Goal: Task Accomplishment & Management: Use online tool/utility

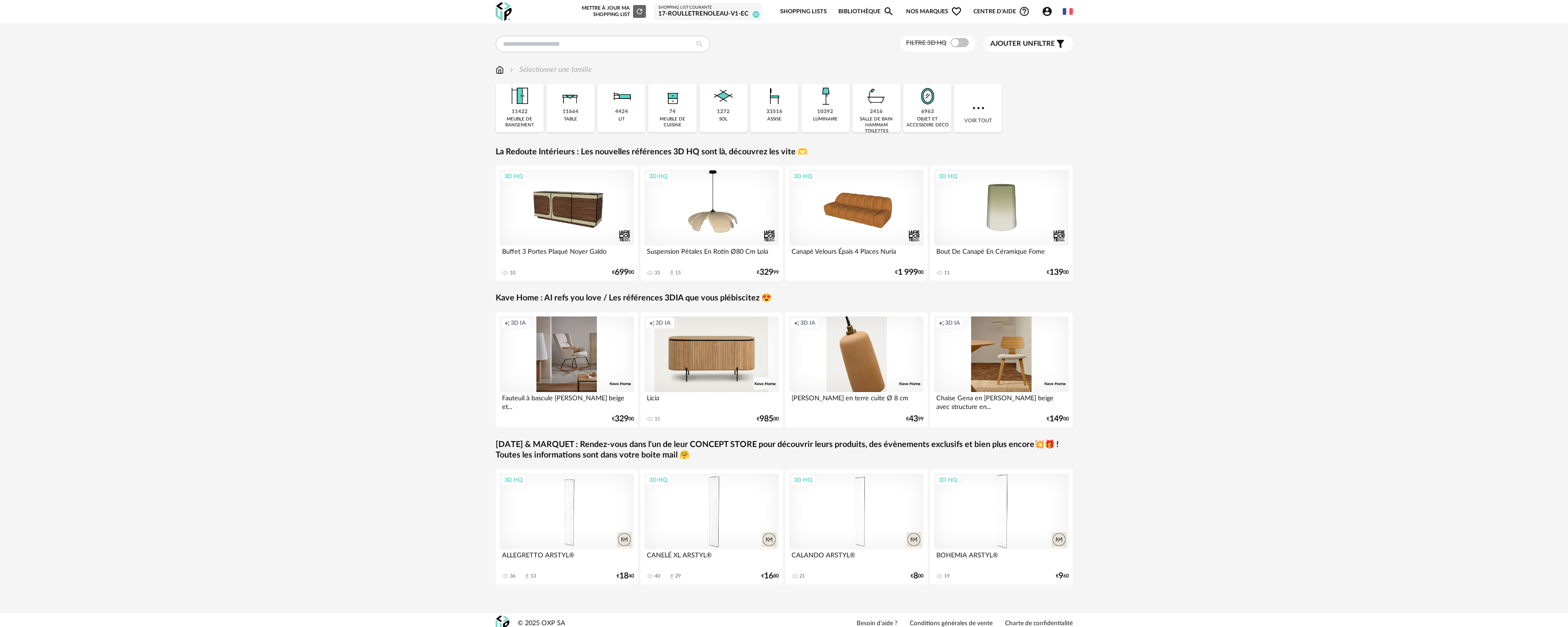
click at [838, 133] on div "10392 luminaire" at bounding box center [825, 107] width 48 height 48
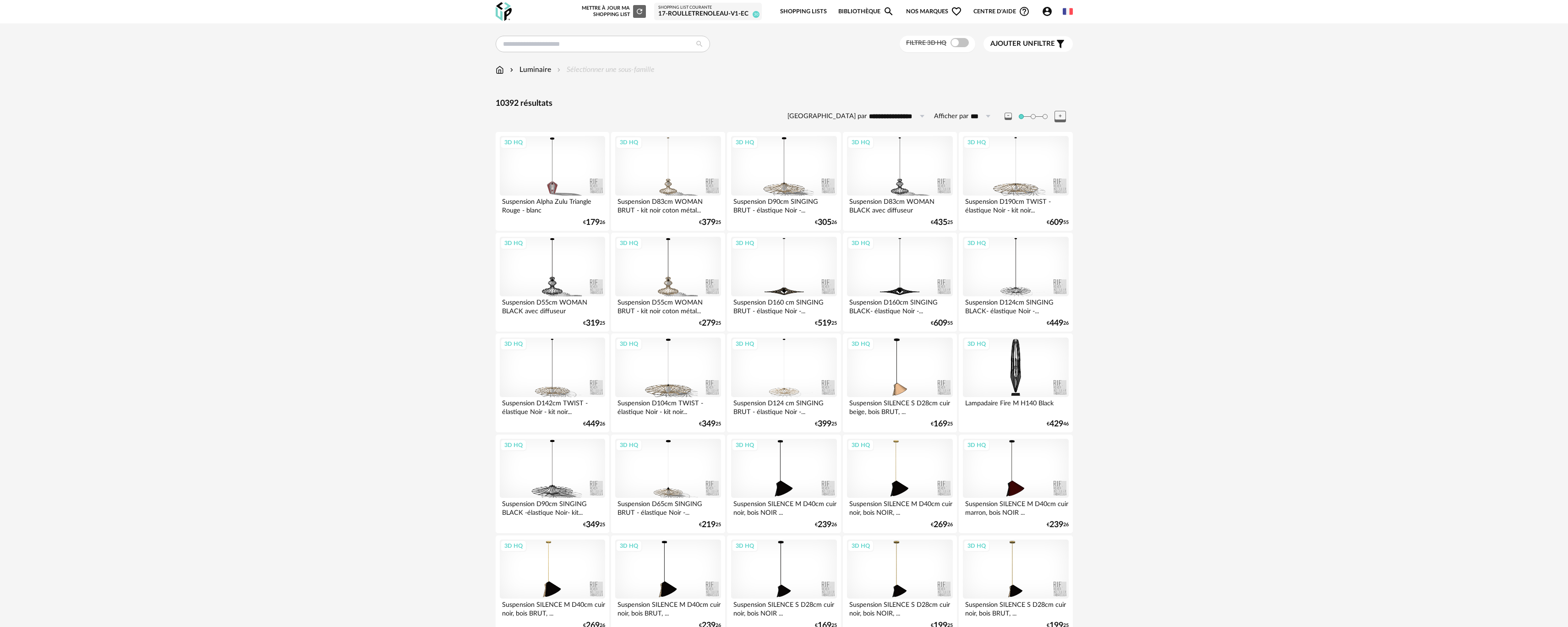
drag, startPoint x: 1116, startPoint y: 399, endPoint x: 1099, endPoint y: 237, distance: 162.9
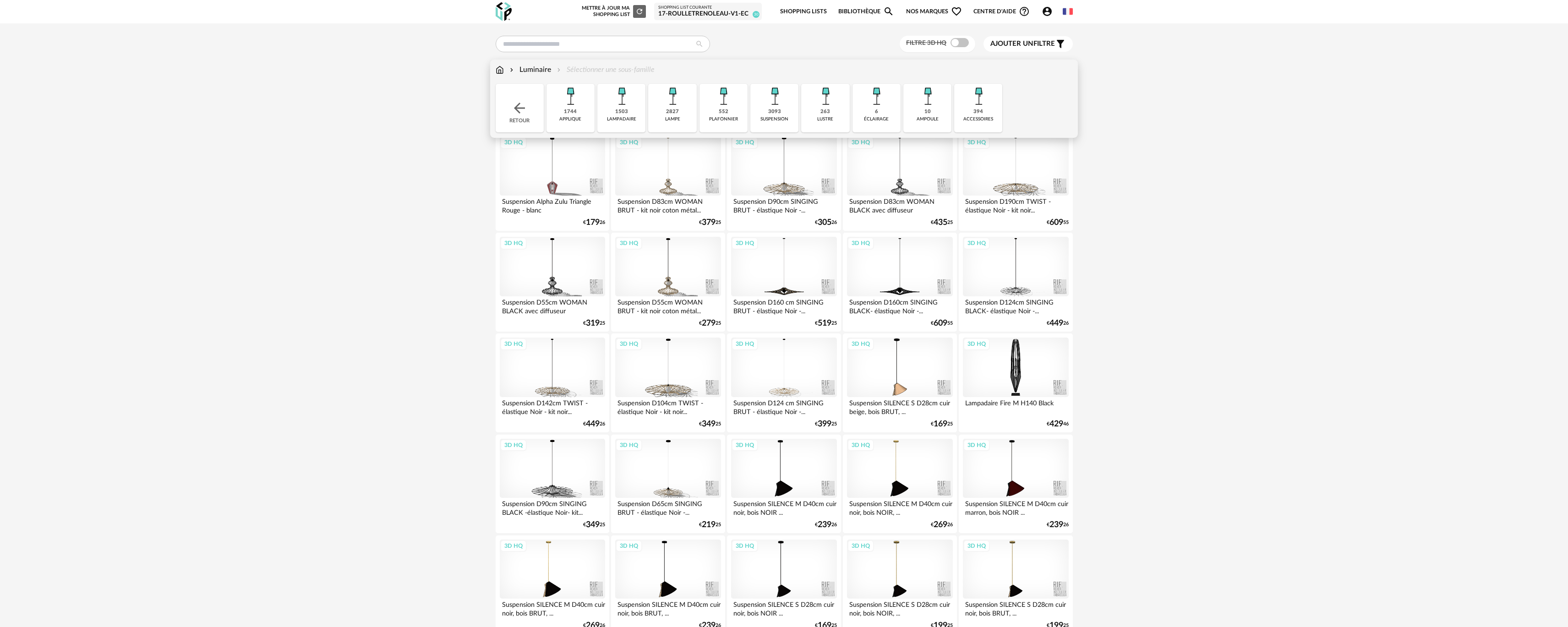
click at [763, 105] on img at bounding box center [774, 95] width 25 height 25
click at [577, 121] on div "Close icon Retour 0 applique 0 [GEOGRAPHIC_DATA] 0 lampe 0 plafonnier 3093 susp…" at bounding box center [784, 107] width 577 height 48
click at [551, 117] on div "Close icon Retour 0 applique 0 [GEOGRAPHIC_DATA] 0 lampe 0 plafonnier 3093 susp…" at bounding box center [784, 107] width 577 height 48
click at [513, 114] on img at bounding box center [520, 108] width 16 height 16
click at [789, 107] on div "3093 suspension" at bounding box center [774, 107] width 48 height 48
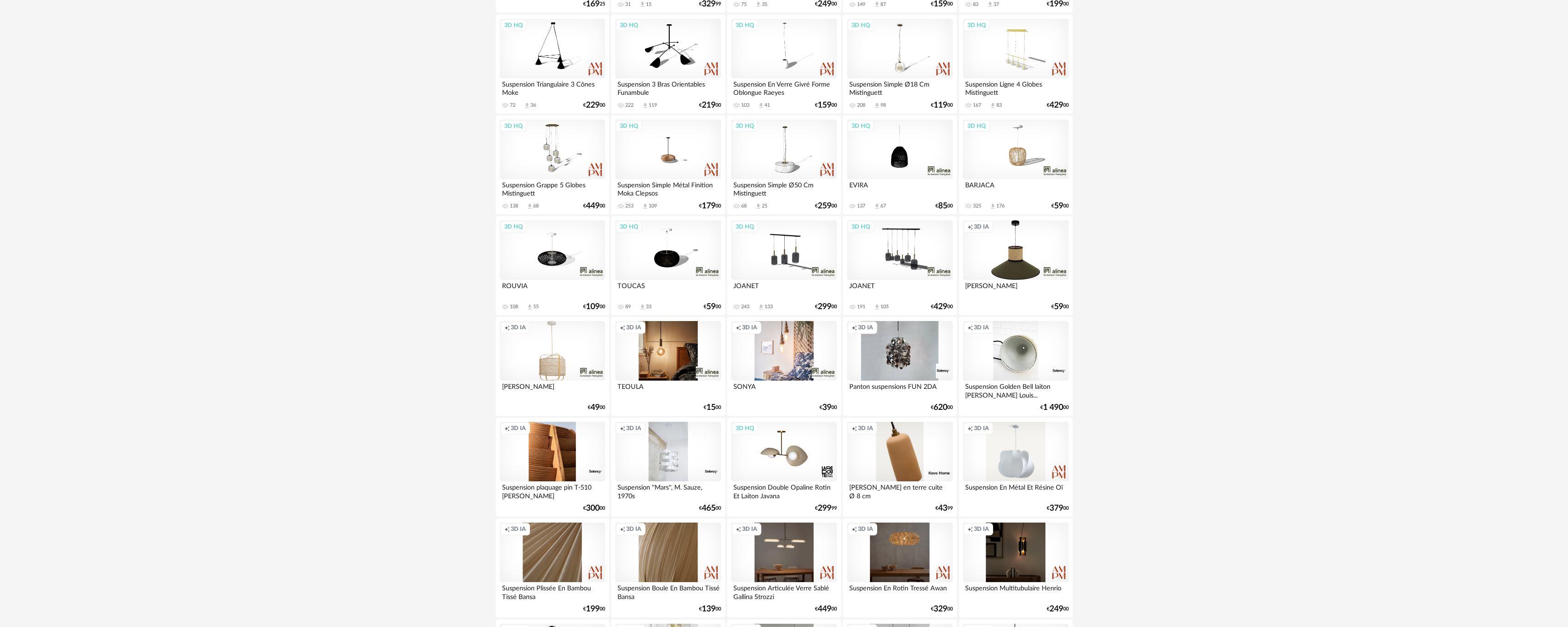
scroll to position [916, 0]
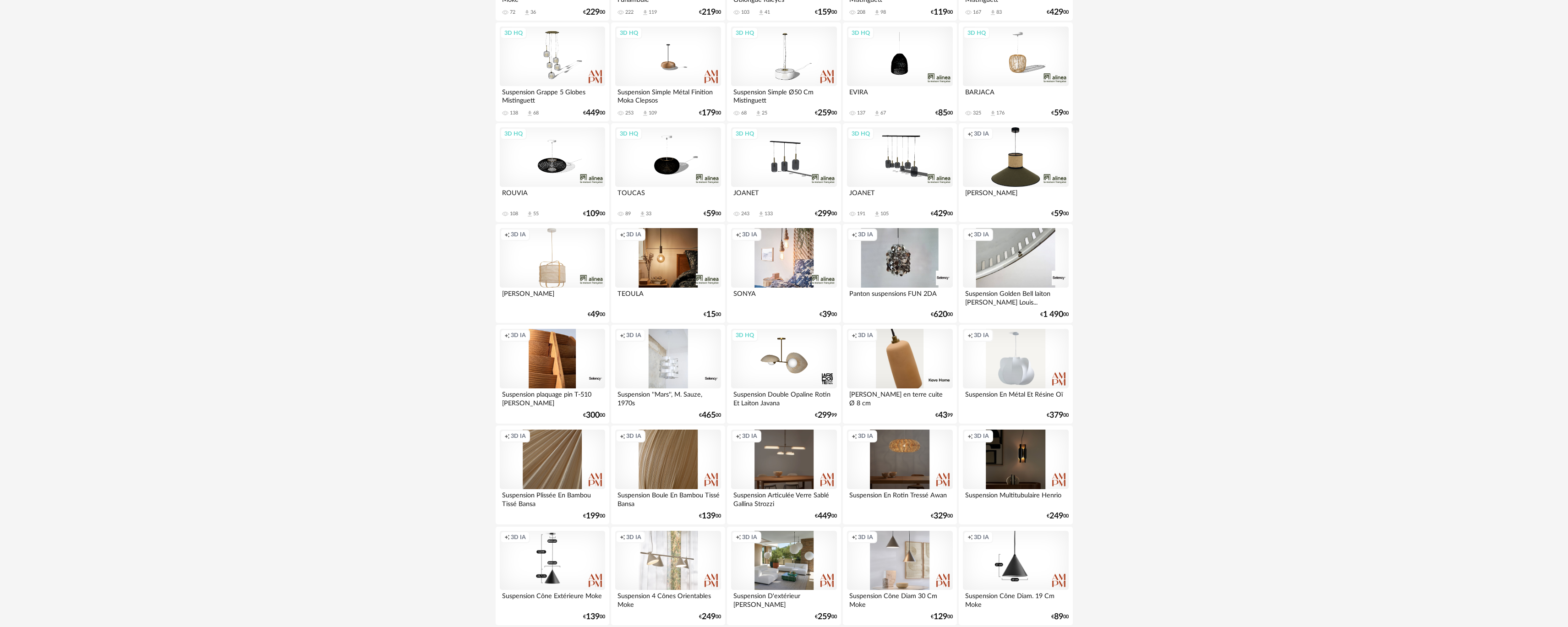
click at [766, 261] on div "Creation icon 3D IA" at bounding box center [784, 258] width 105 height 60
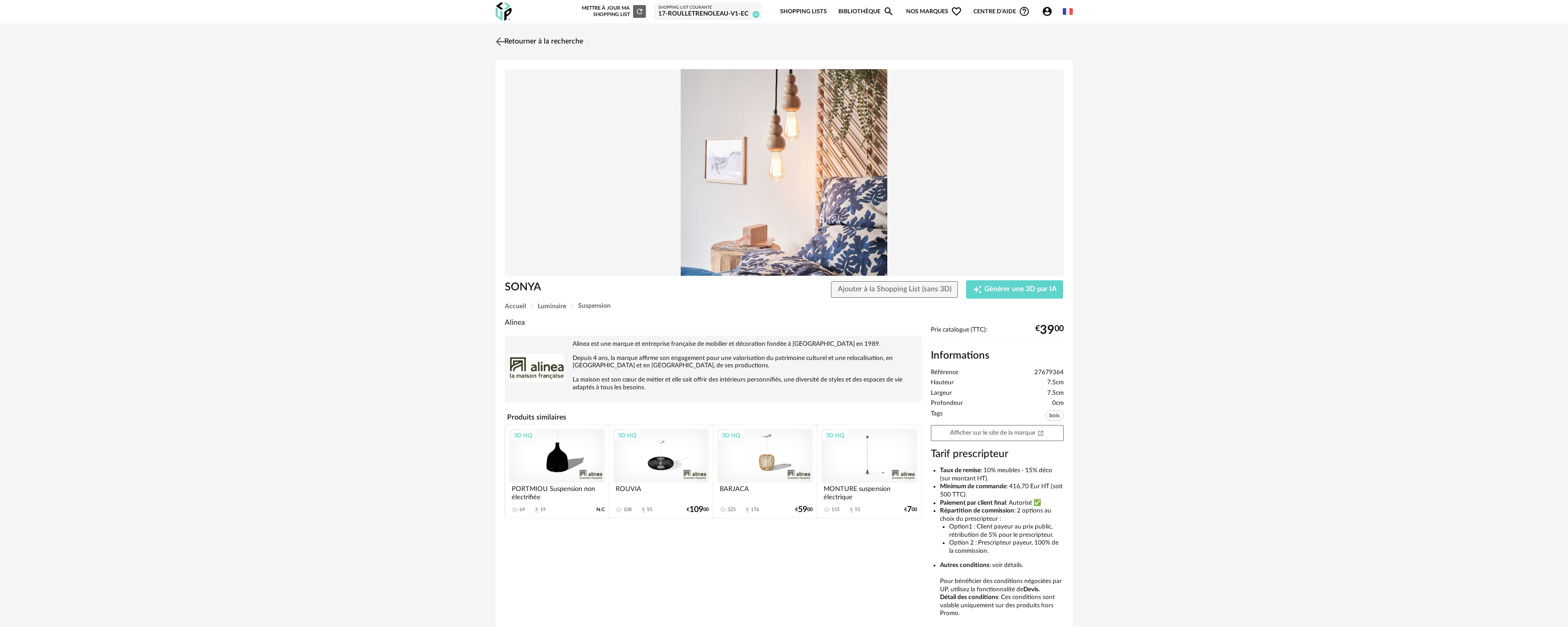
click at [544, 46] on link "Retourner à la recherche" at bounding box center [538, 42] width 90 height 20
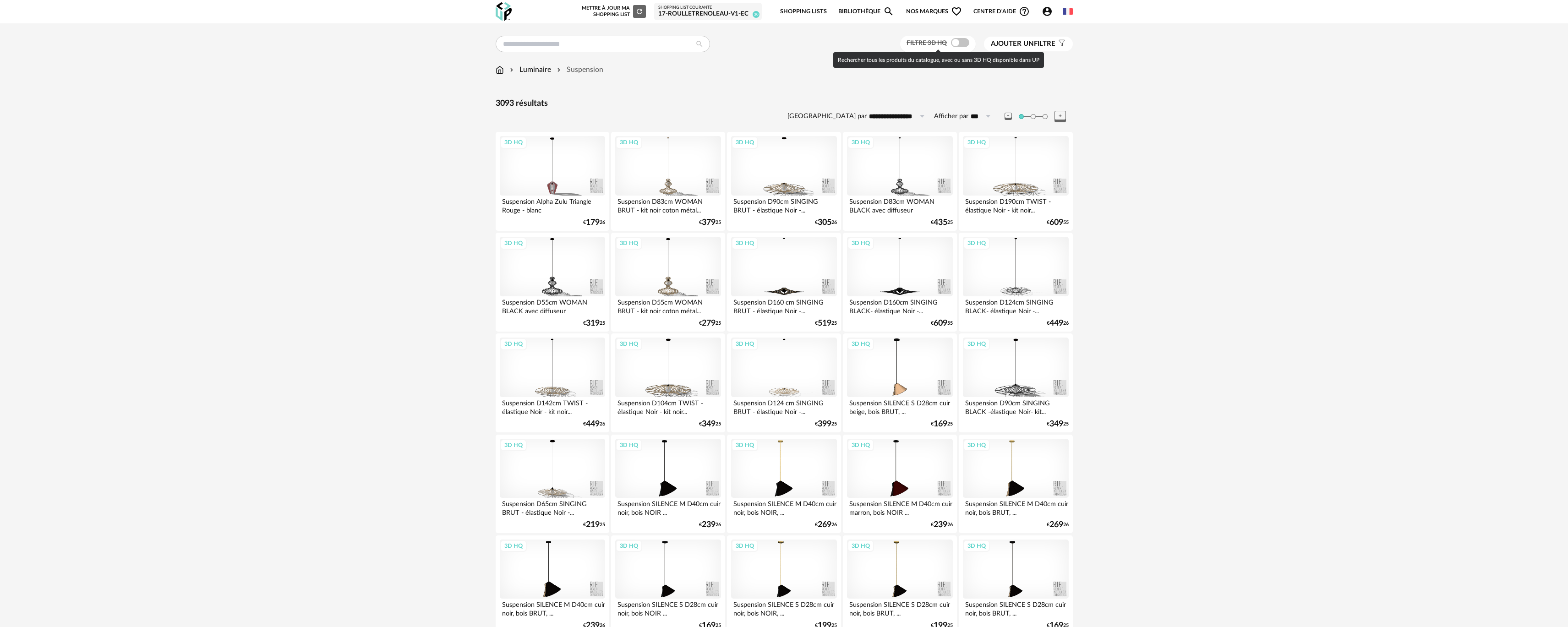
click at [954, 43] on span at bounding box center [960, 43] width 18 height 9
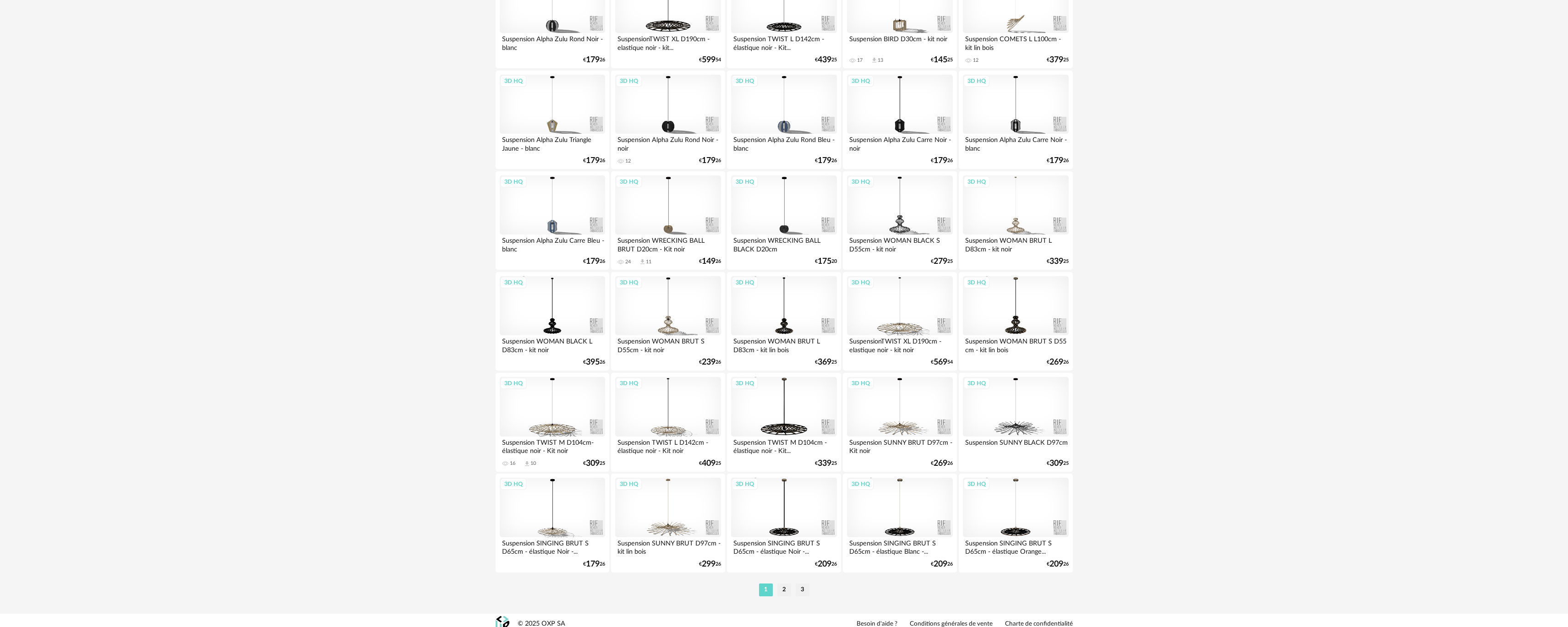
scroll to position [1581, 0]
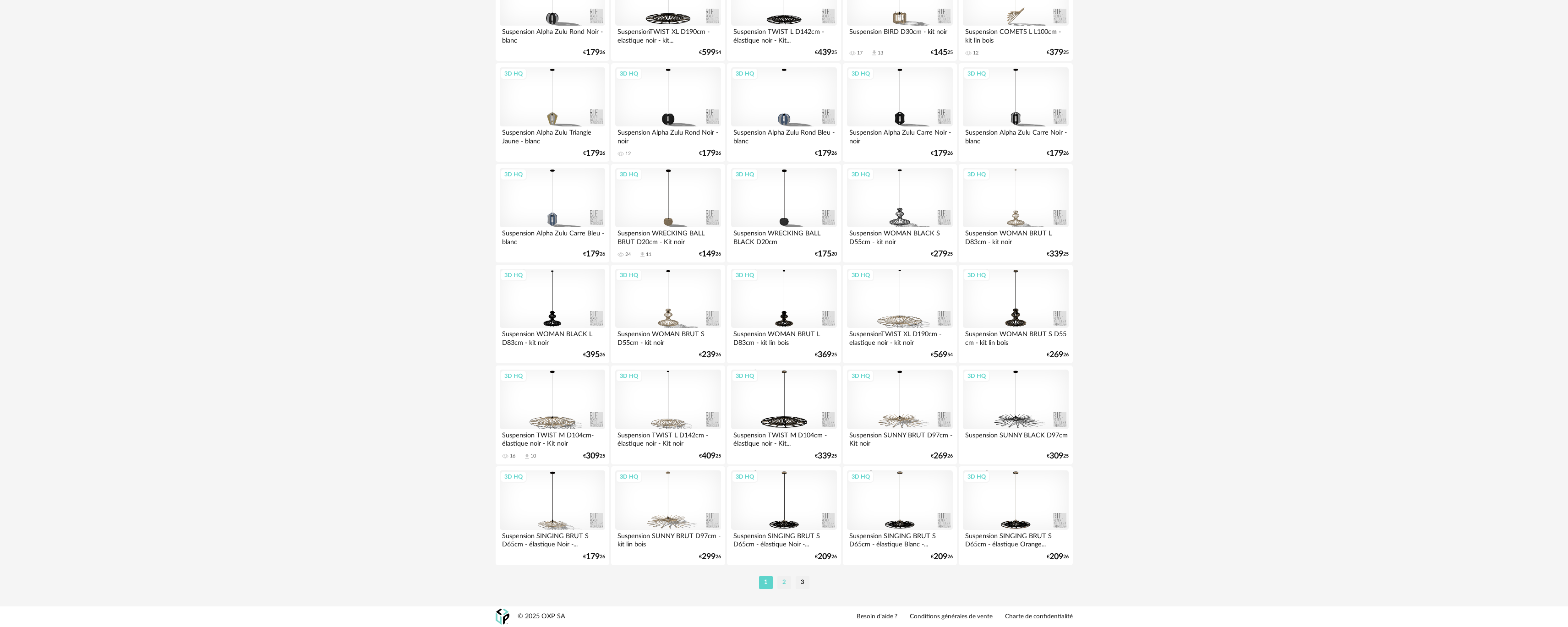
click at [779, 576] on div "1 2 3" at bounding box center [784, 582] width 577 height 15
click at [783, 582] on li "2" at bounding box center [784, 582] width 14 height 13
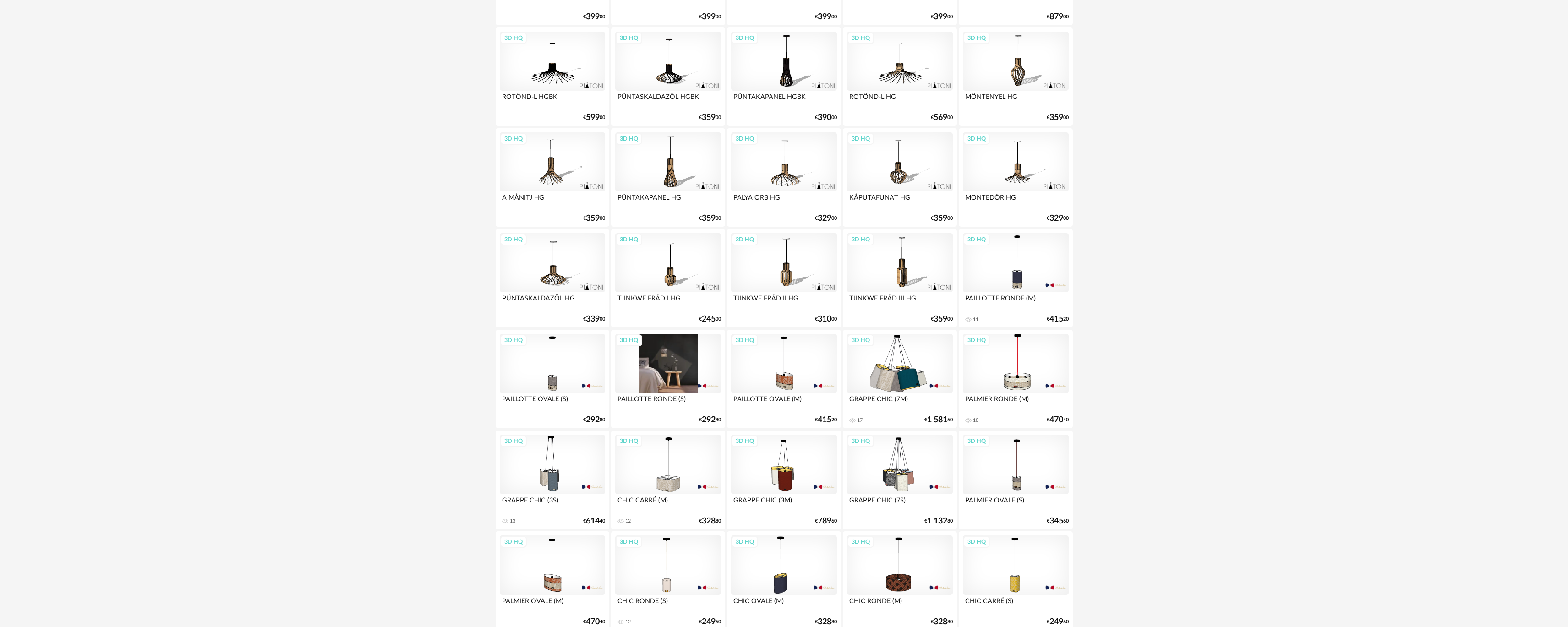
scroll to position [1581, 0]
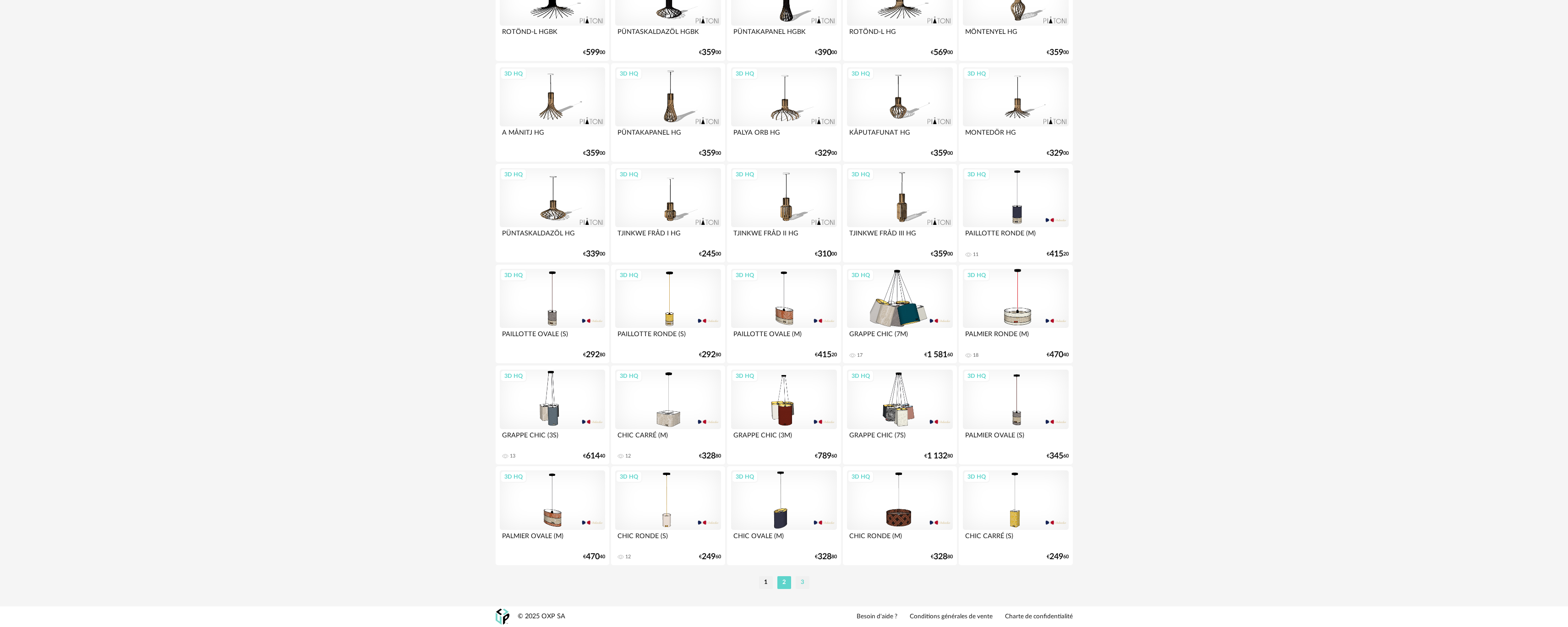
click at [805, 580] on li "3" at bounding box center [802, 582] width 14 height 13
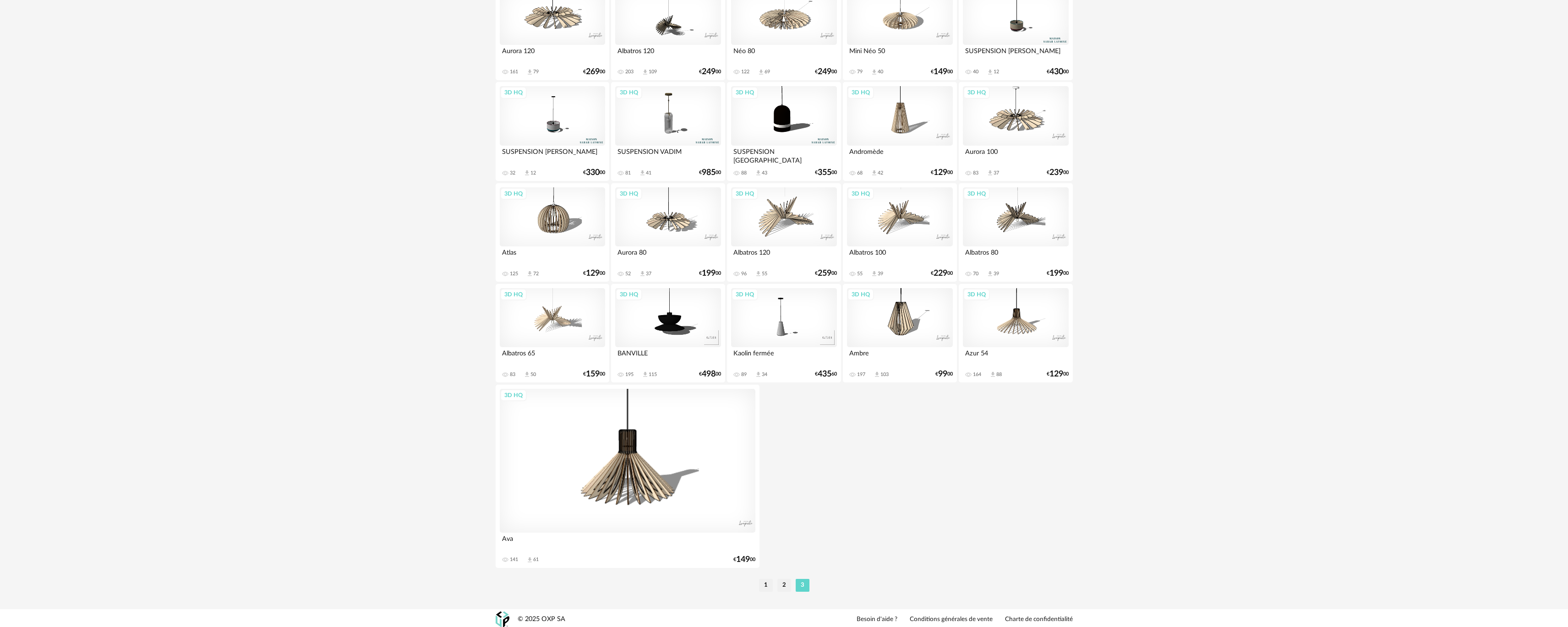
scroll to position [254, 0]
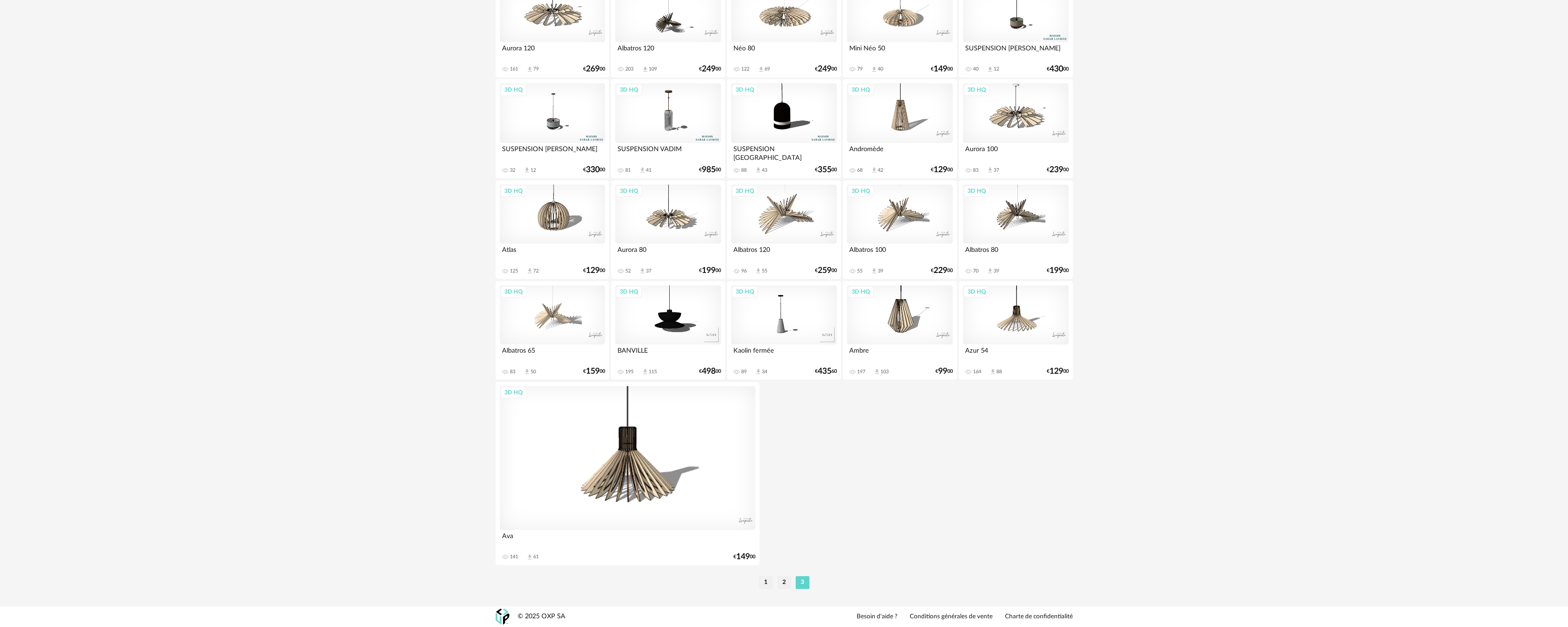
click at [762, 581] on li "1" at bounding box center [765, 582] width 14 height 13
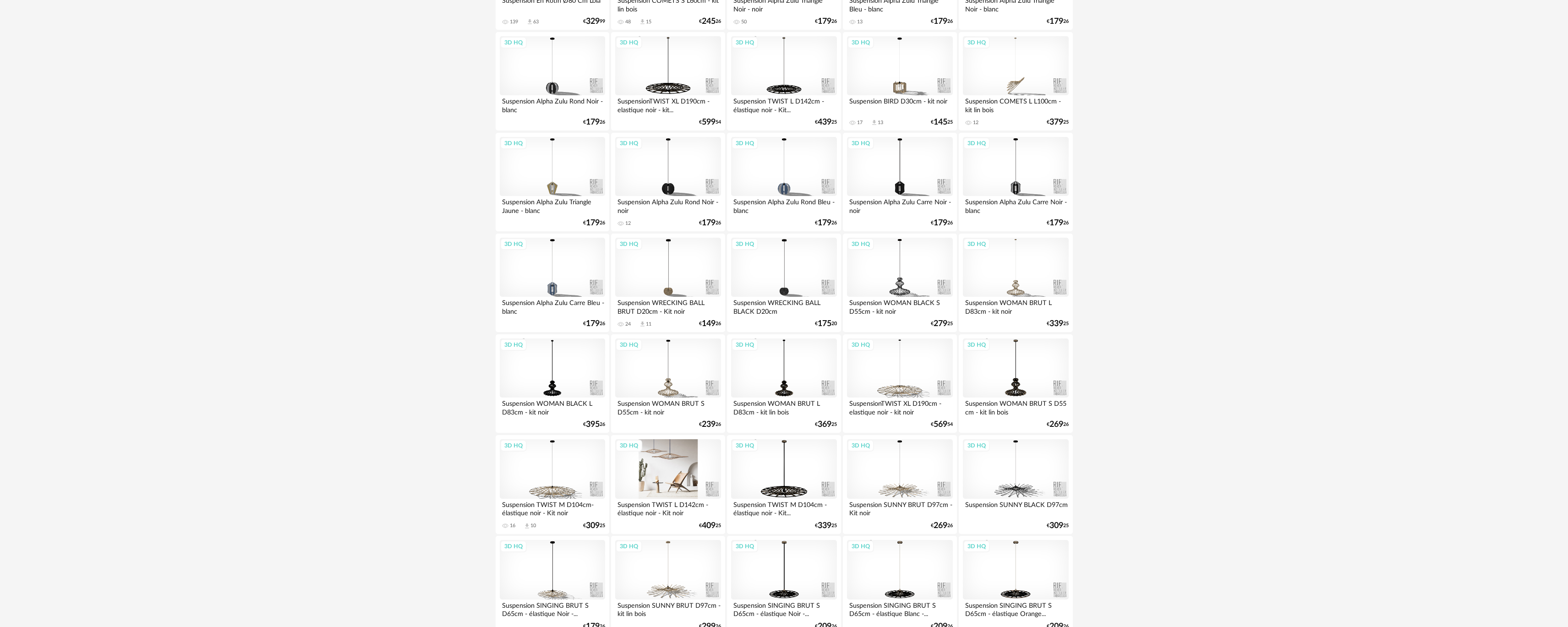
scroll to position [1558, 0]
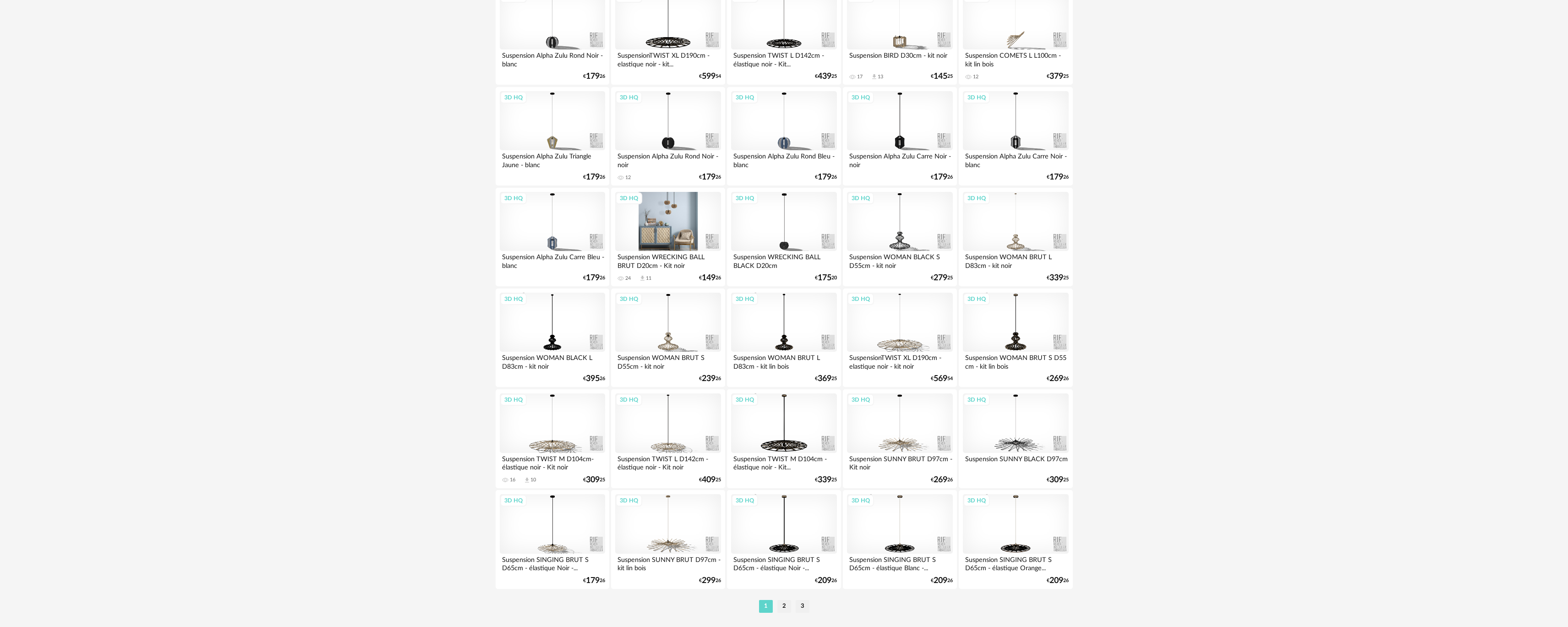
click at [660, 238] on div "3D HQ" at bounding box center [668, 222] width 105 height 60
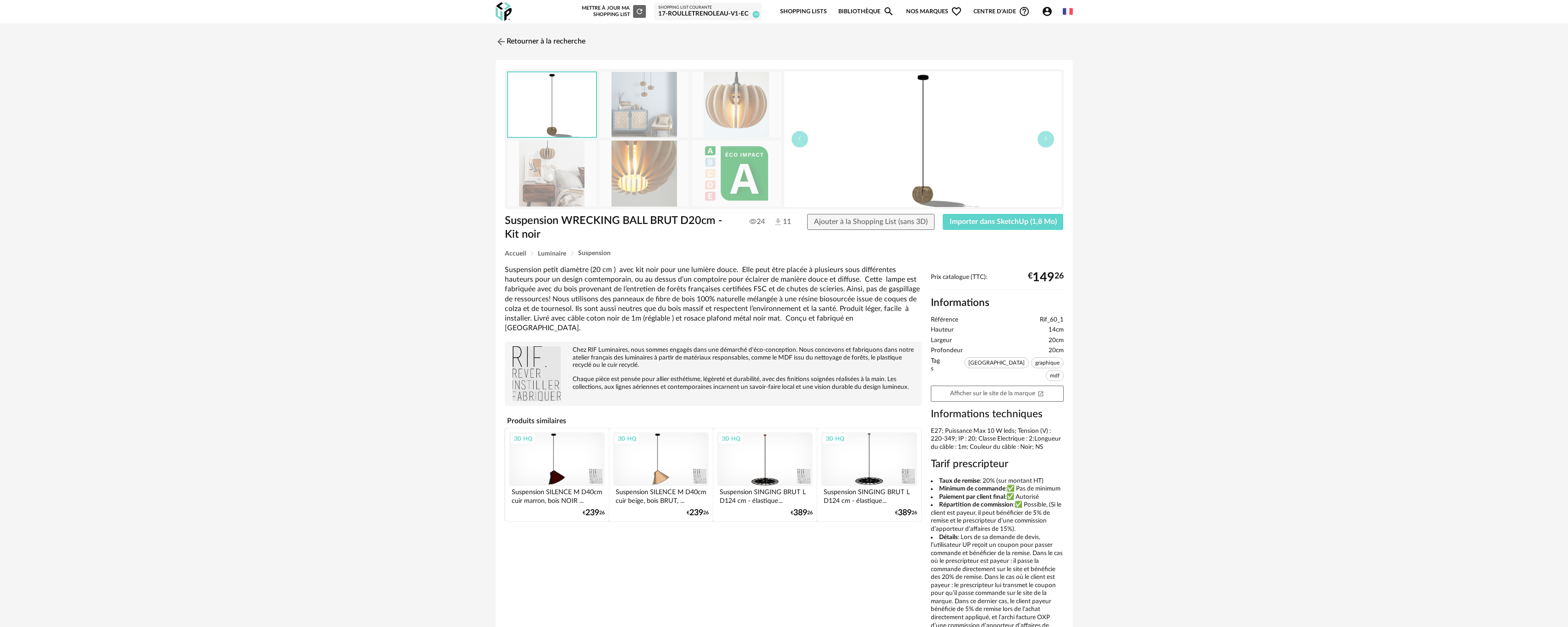
click at [639, 174] on img at bounding box center [644, 174] width 89 height 65
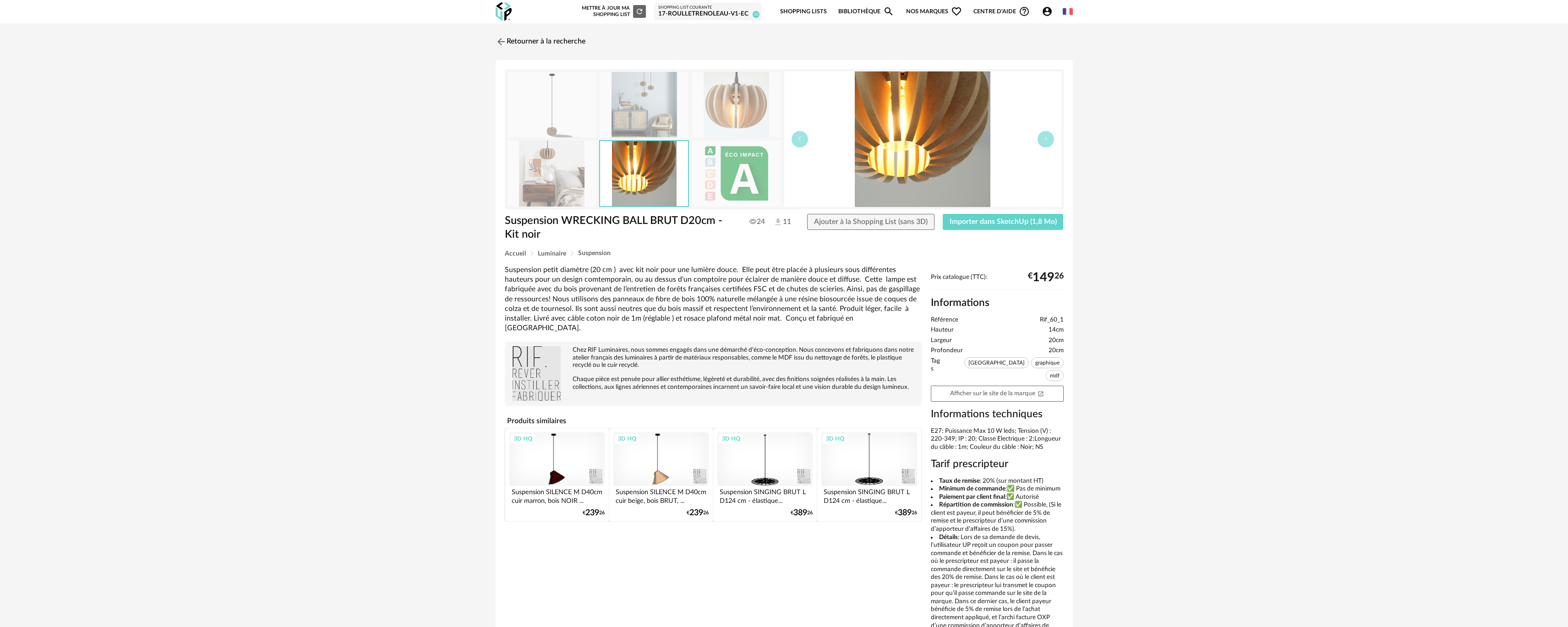
click at [677, 118] on img at bounding box center [644, 104] width 89 height 65
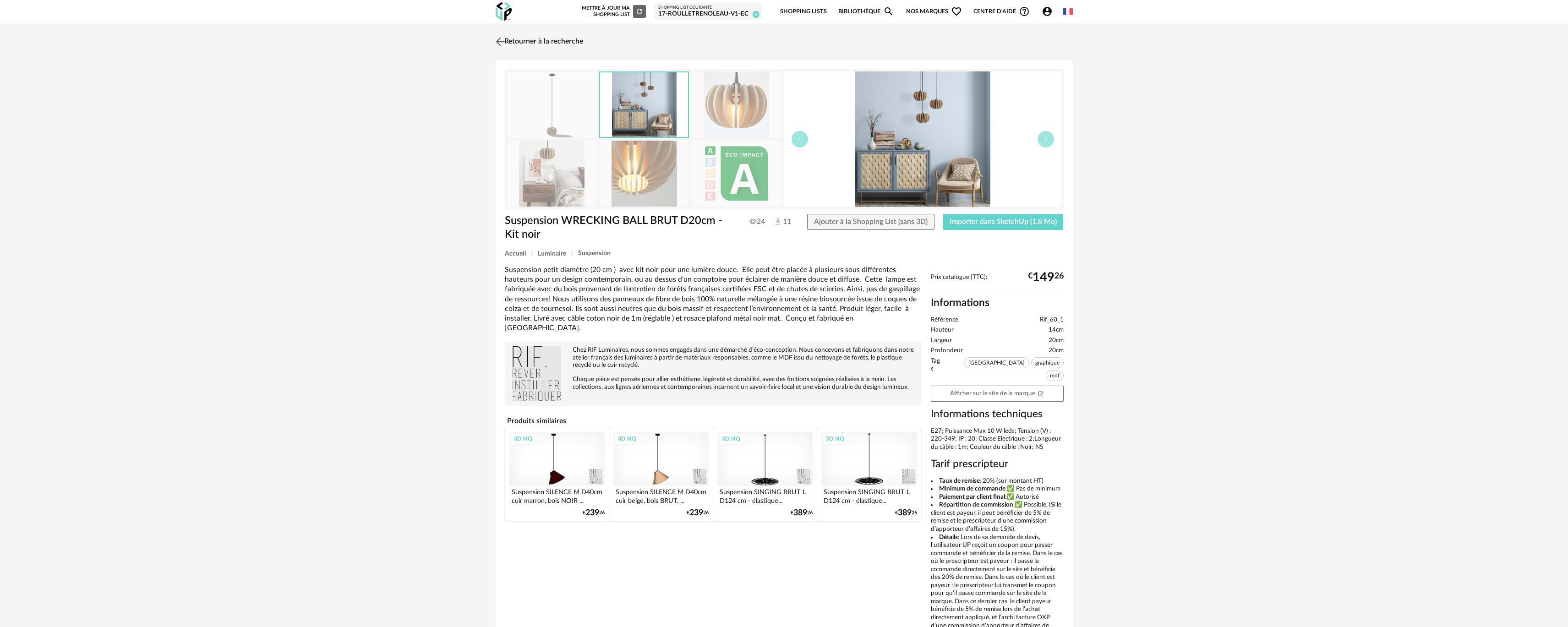
click at [521, 42] on link "Retourner à la recherche" at bounding box center [538, 42] width 90 height 20
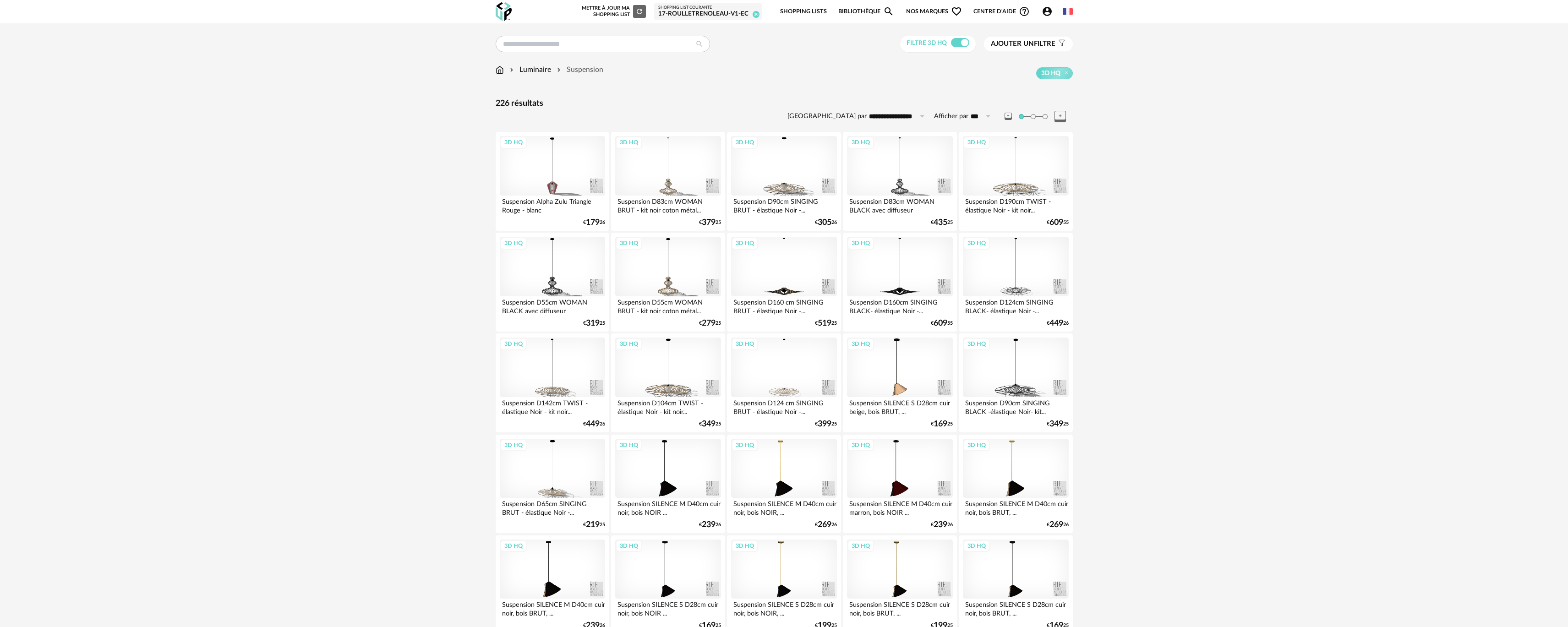
drag, startPoint x: 1098, startPoint y: 401, endPoint x: 1063, endPoint y: 200, distance: 204.0
click at [962, 45] on span at bounding box center [960, 43] width 18 height 9
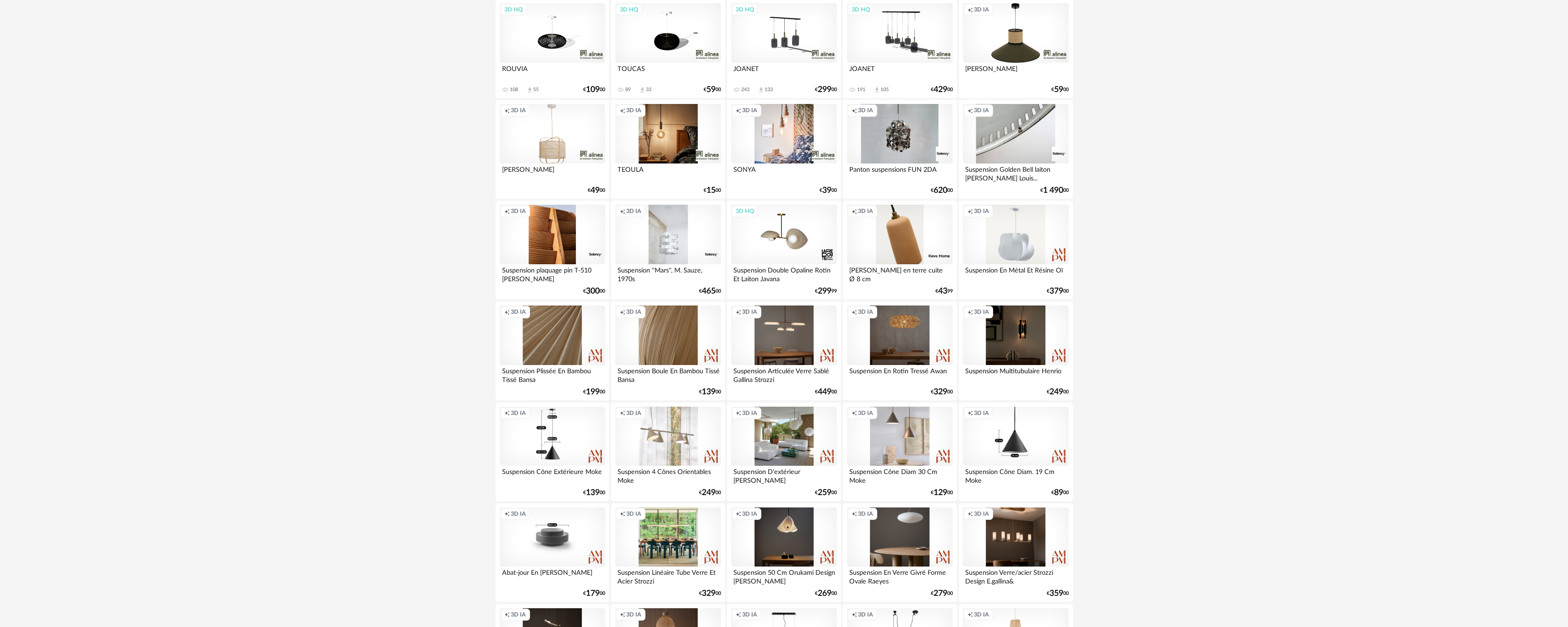
scroll to position [894, 0]
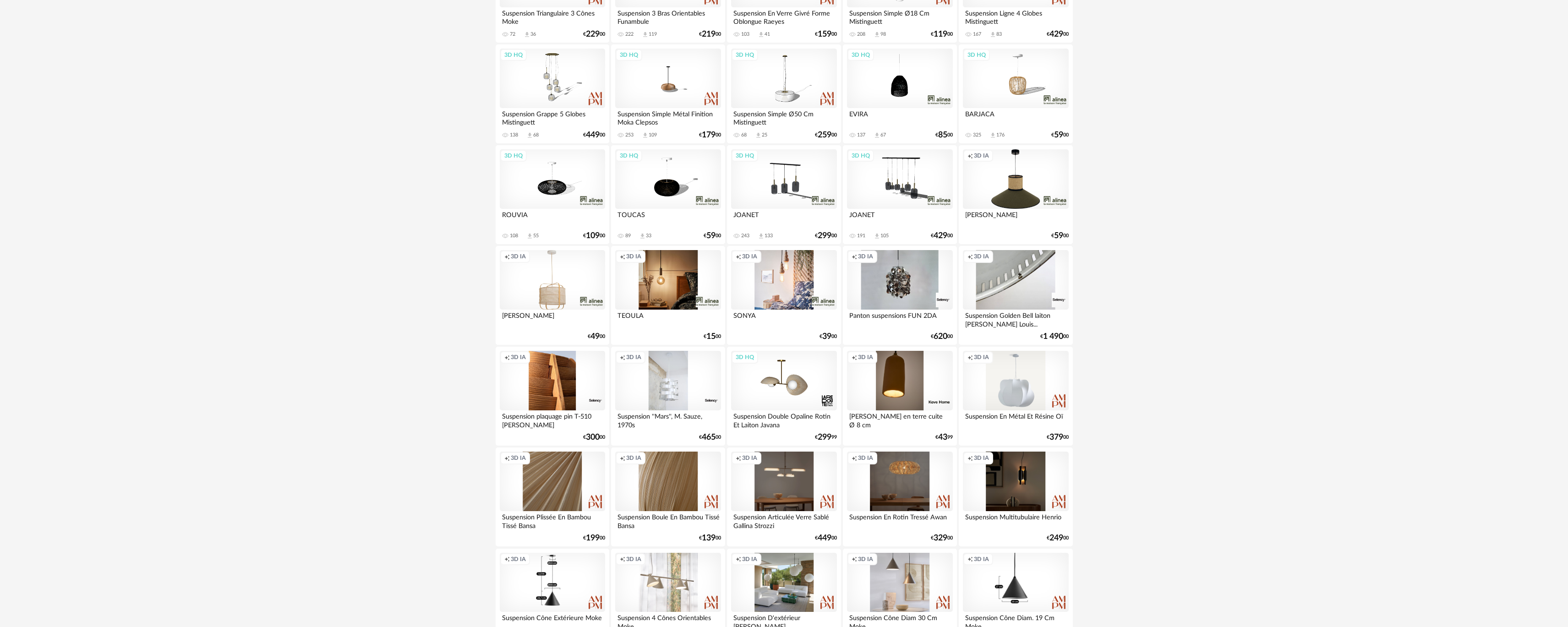
click at [895, 388] on div "Creation icon 3D IA" at bounding box center [899, 381] width 105 height 60
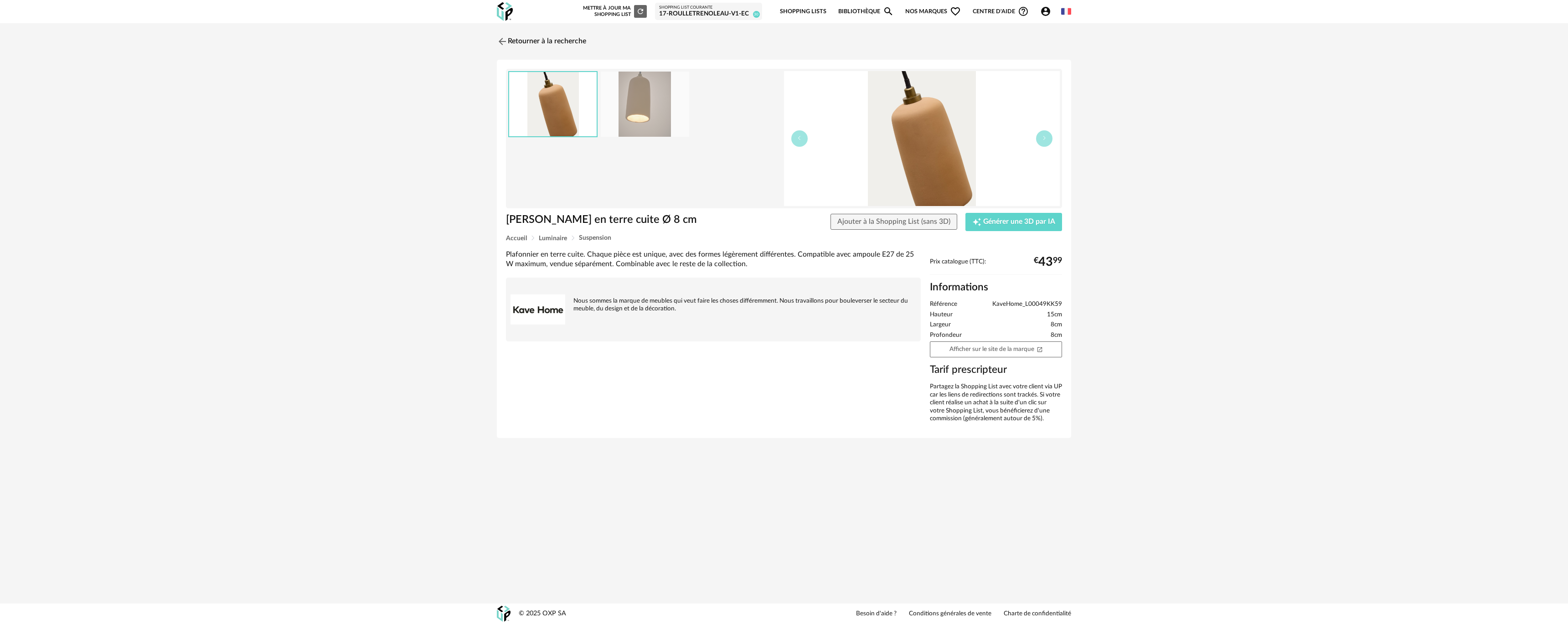
click at [655, 92] on img at bounding box center [646, 104] width 89 height 65
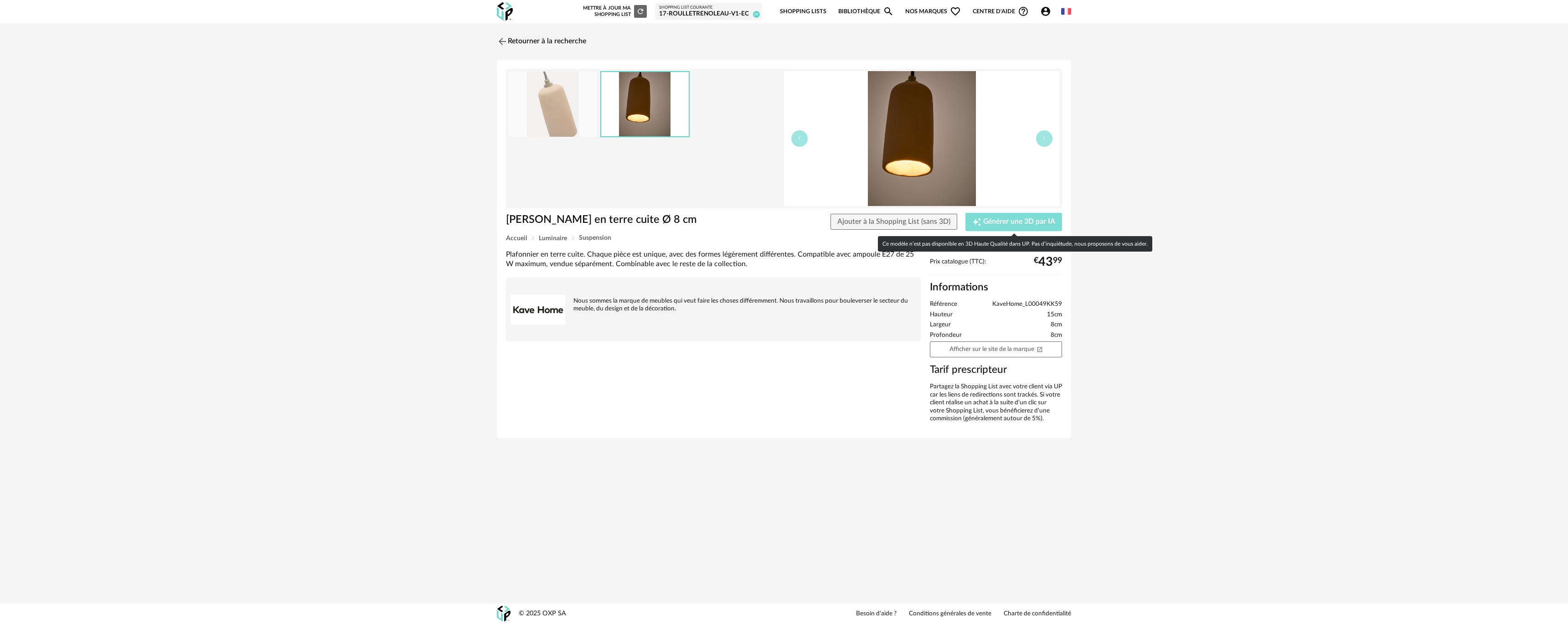
click at [1006, 225] on span "Générer une 3D par IA" at bounding box center [1020, 222] width 72 height 7
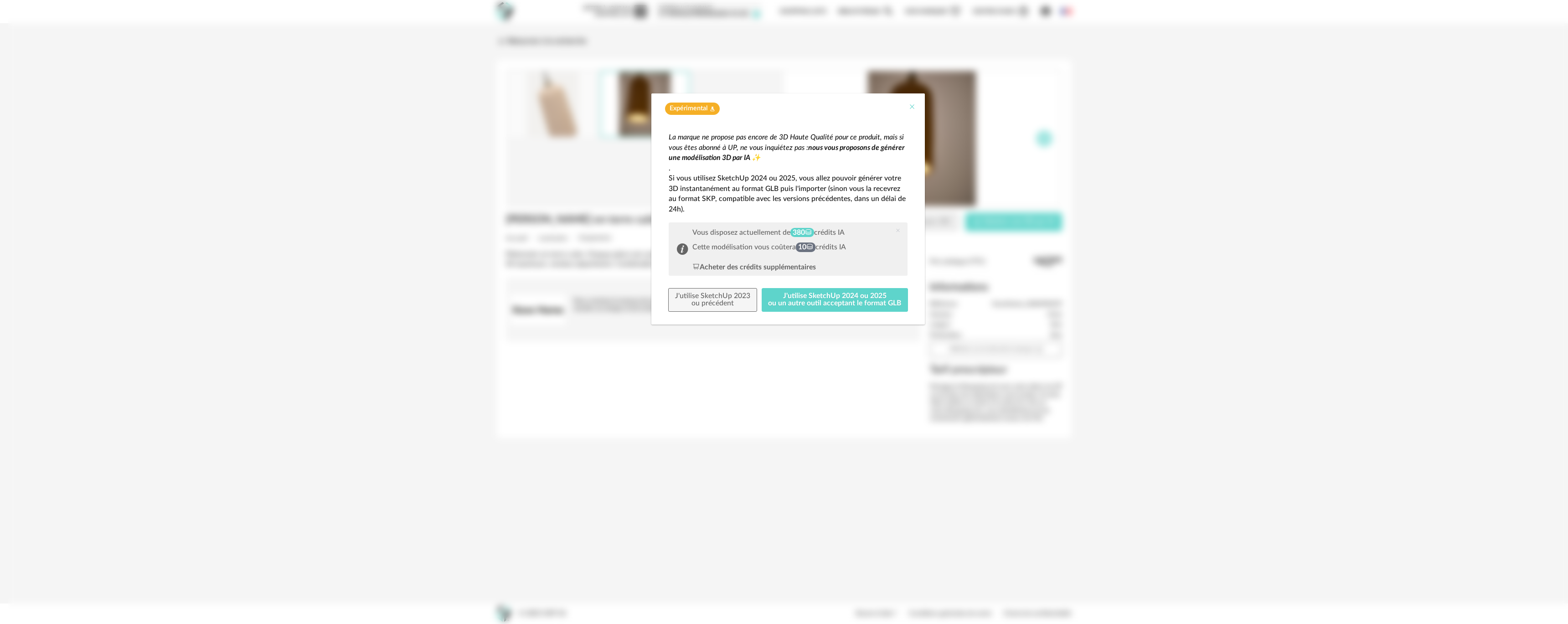
click at [912, 111] on button "Close" at bounding box center [912, 107] width 7 height 10
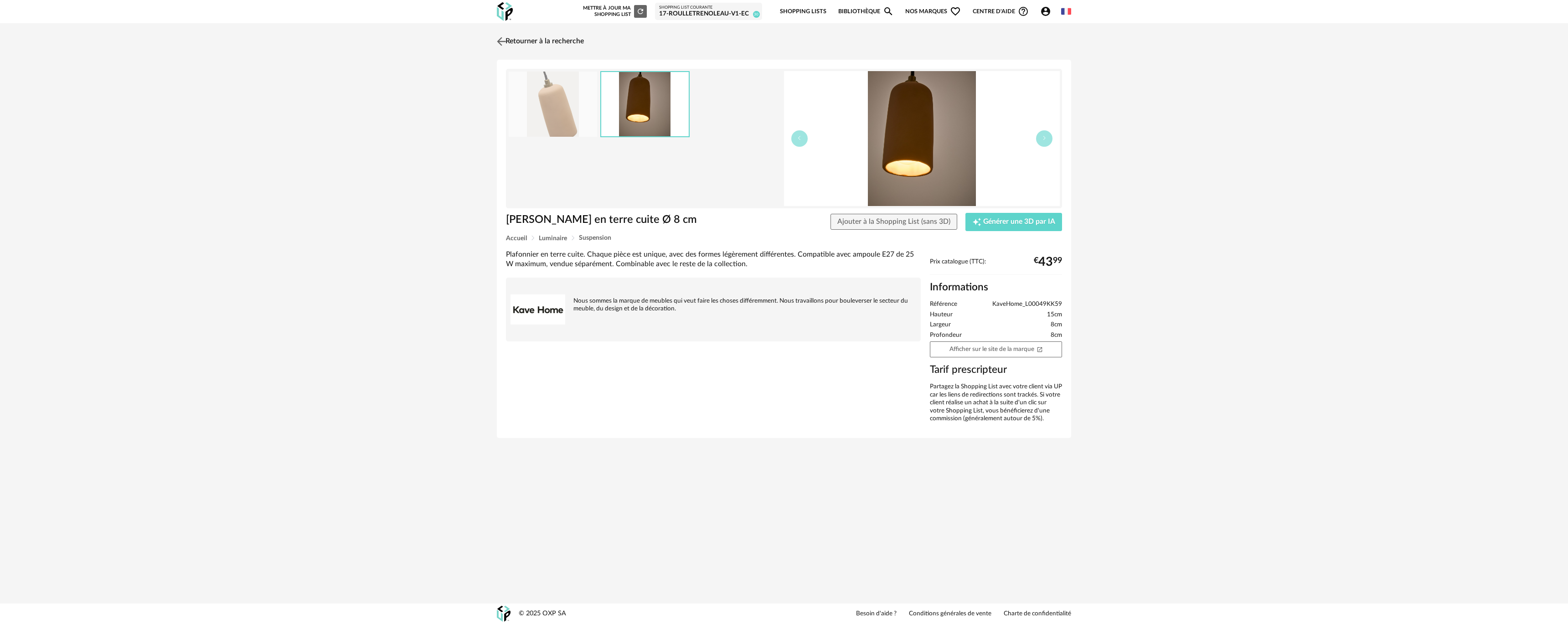
click at [518, 48] on link "Retourner à la recherche" at bounding box center [539, 42] width 90 height 20
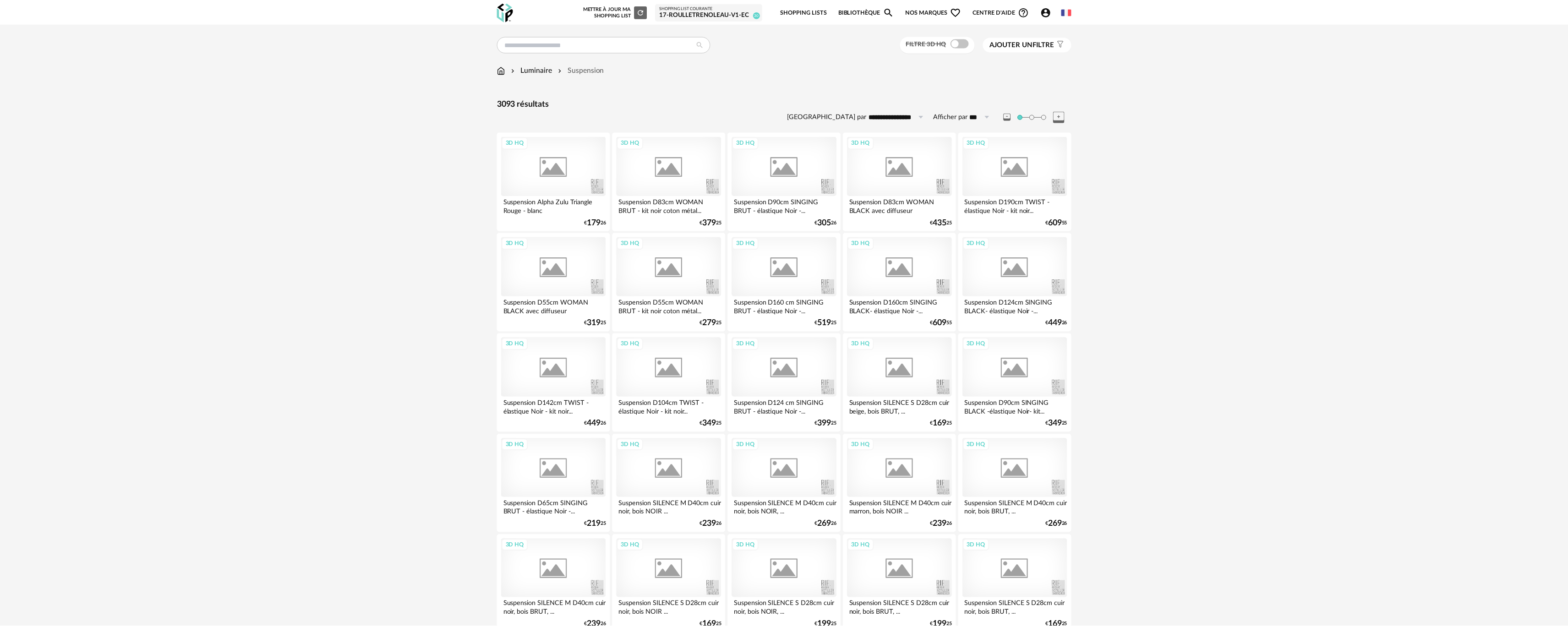
scroll to position [894, 0]
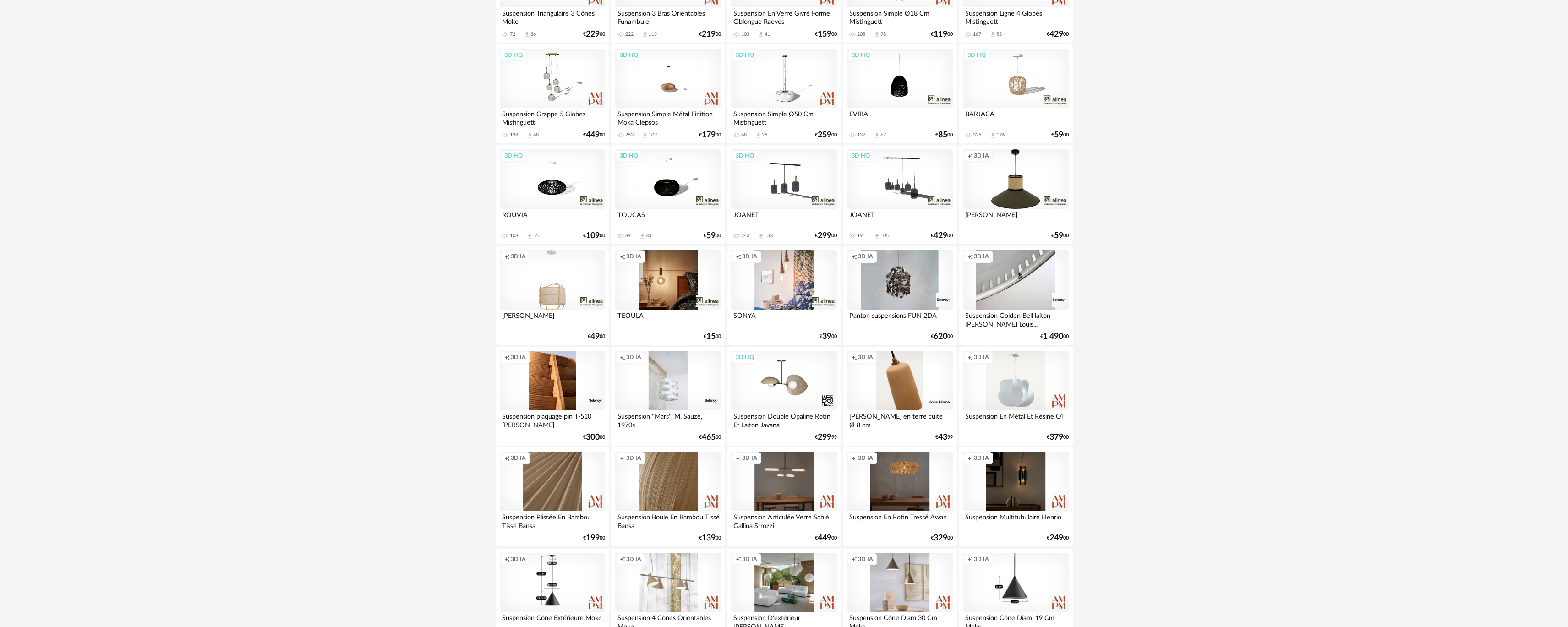
click at [777, 287] on div "Creation icon 3D IA" at bounding box center [784, 280] width 105 height 60
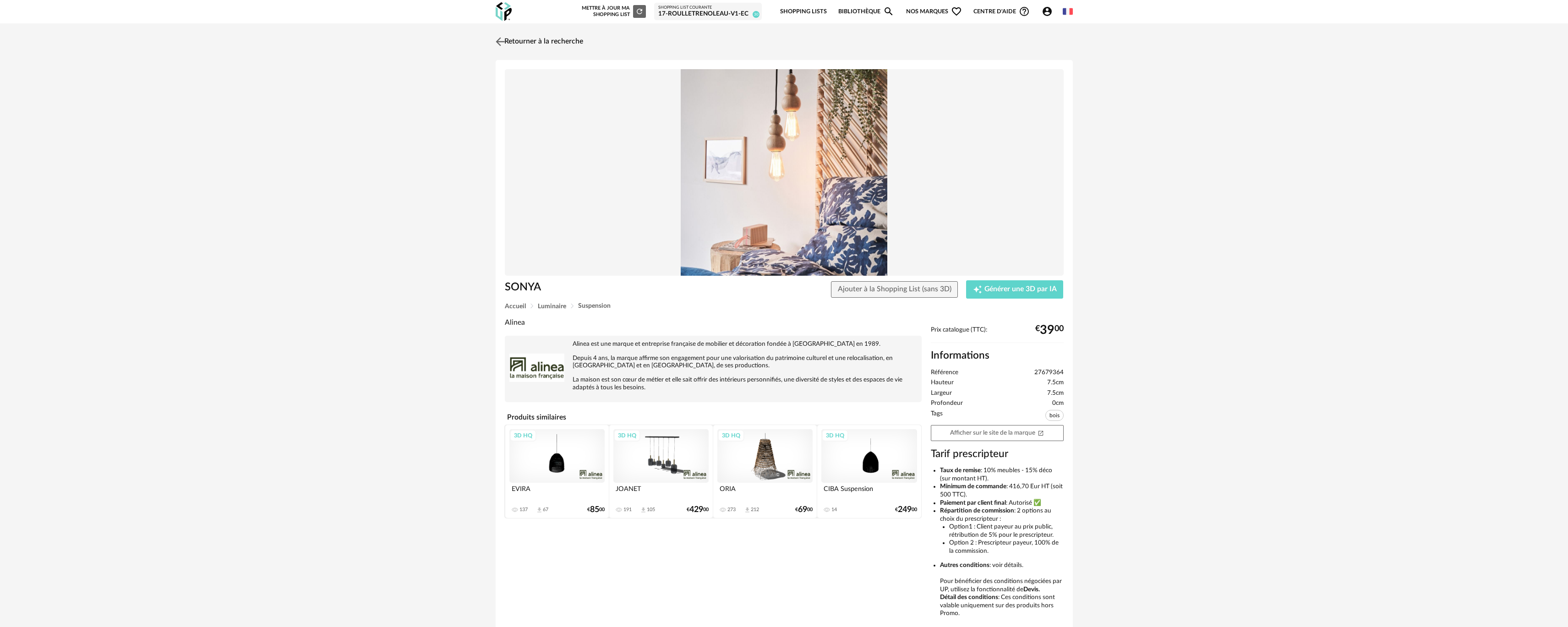
click at [545, 39] on link "Retourner à la recherche" at bounding box center [538, 42] width 90 height 20
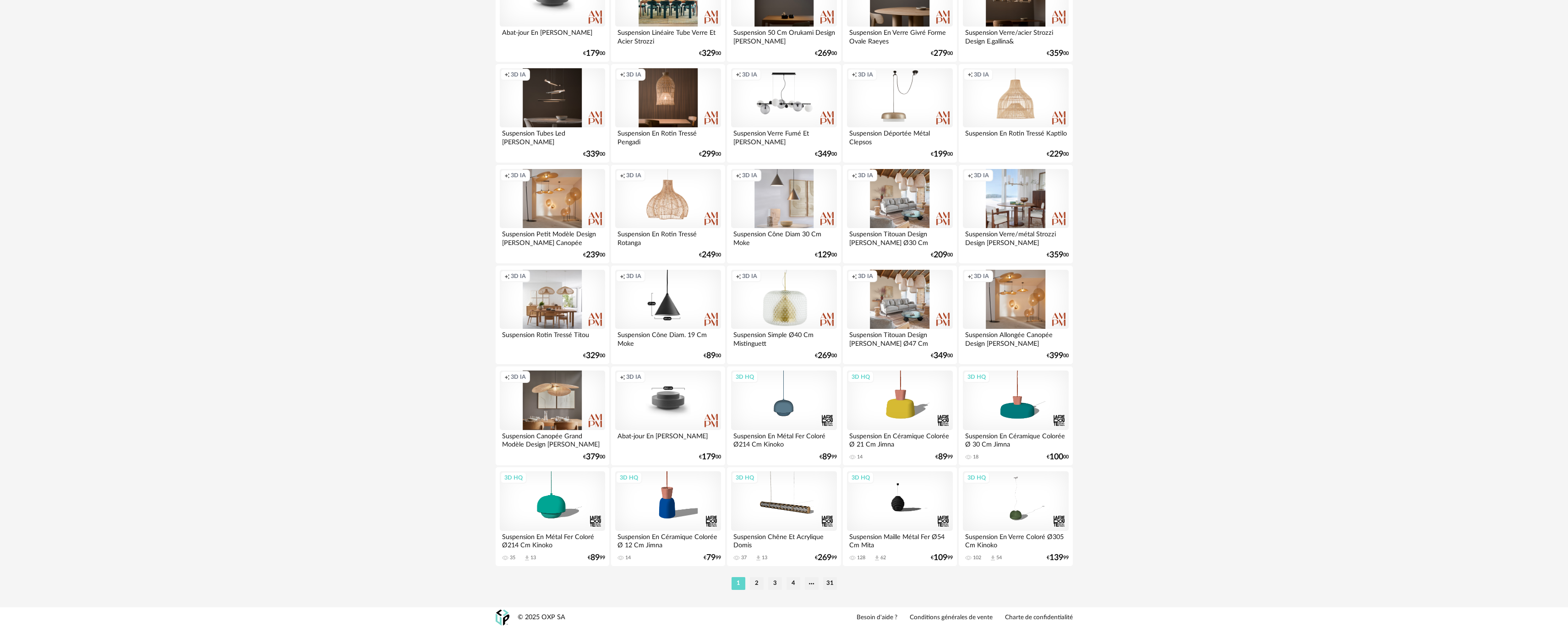
scroll to position [1581, 0]
click at [755, 582] on li "2" at bounding box center [756, 582] width 14 height 13
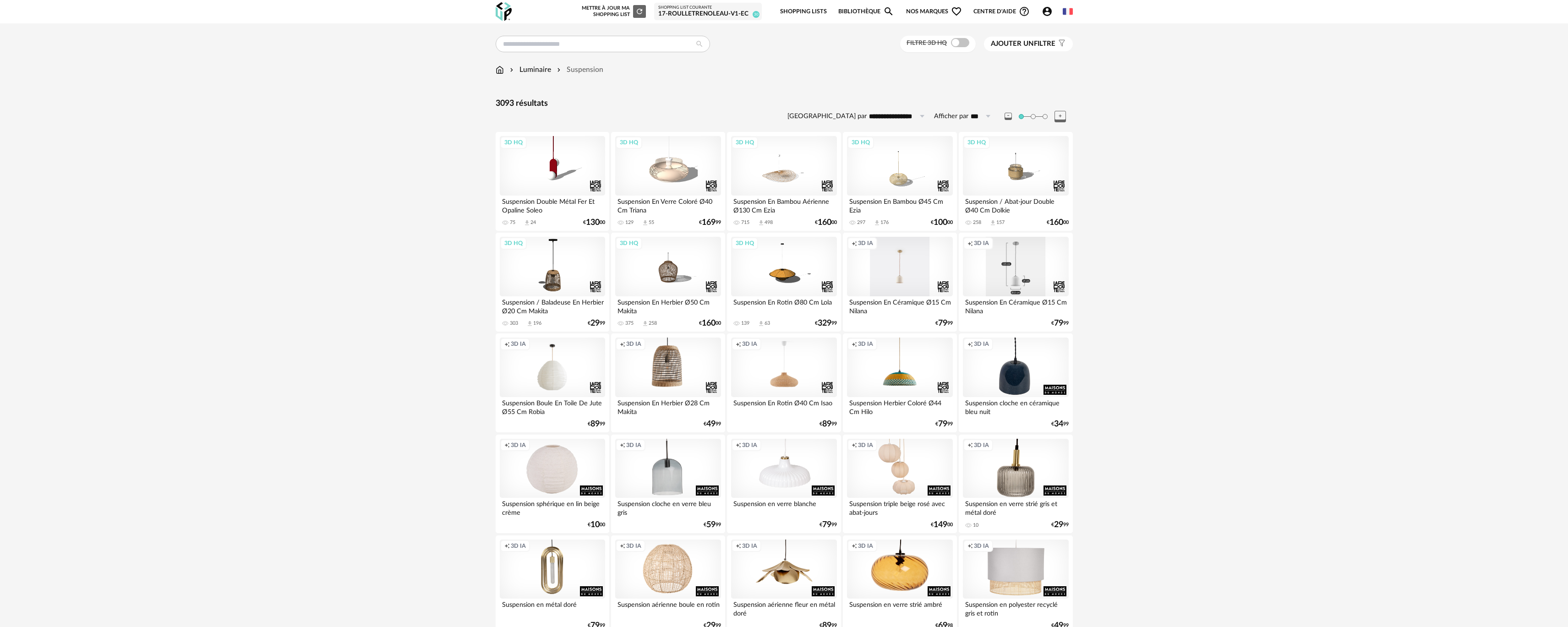
click at [1023, 280] on div "Creation icon 3D IA" at bounding box center [1016, 267] width 105 height 60
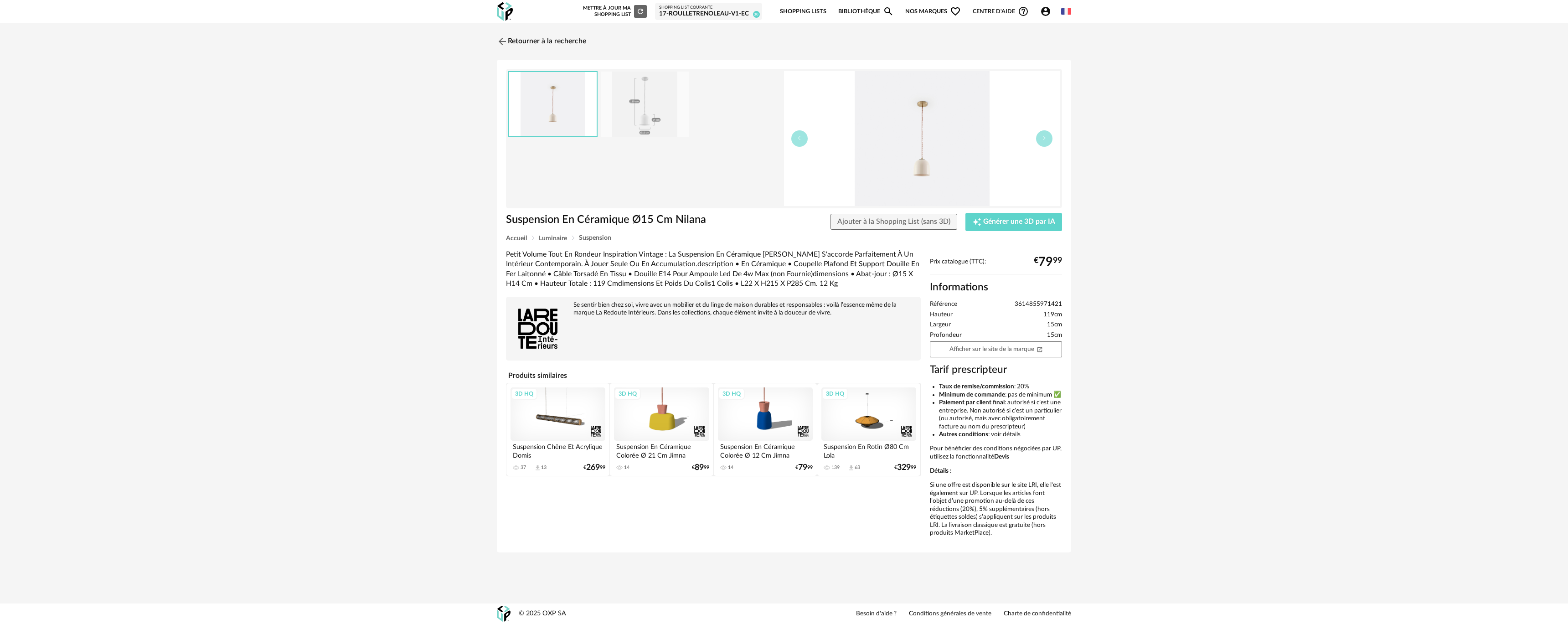
click at [404, 260] on div "Retourner à la recherche Suspension En Céramique Ø15 Cm Nilana Suspension En Cé…" at bounding box center [784, 297] width 1568 height 546
click at [985, 220] on span "Générer une 3D par IA" at bounding box center [1020, 222] width 72 height 7
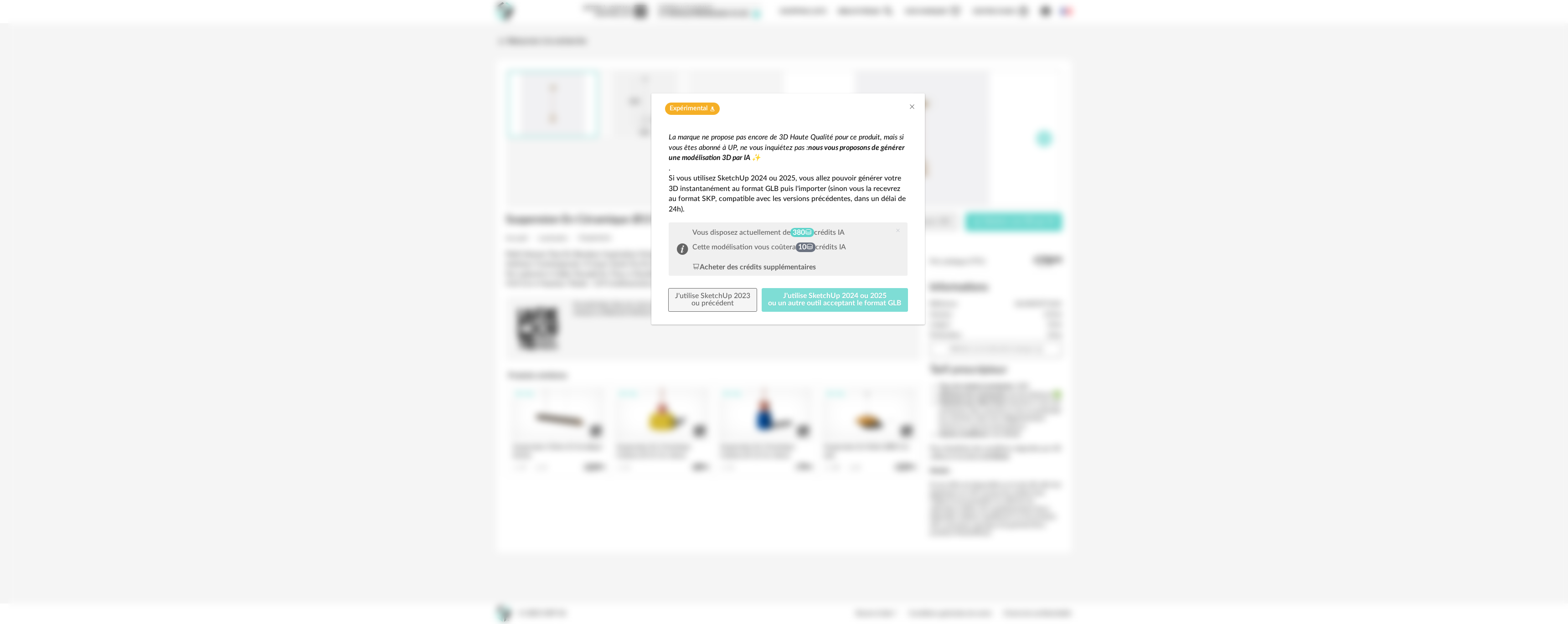
click at [807, 307] on button "J'utilise SketchUp 2024 ou 2025 ou un autre outil acceptant le format GLB" at bounding box center [836, 300] width 146 height 24
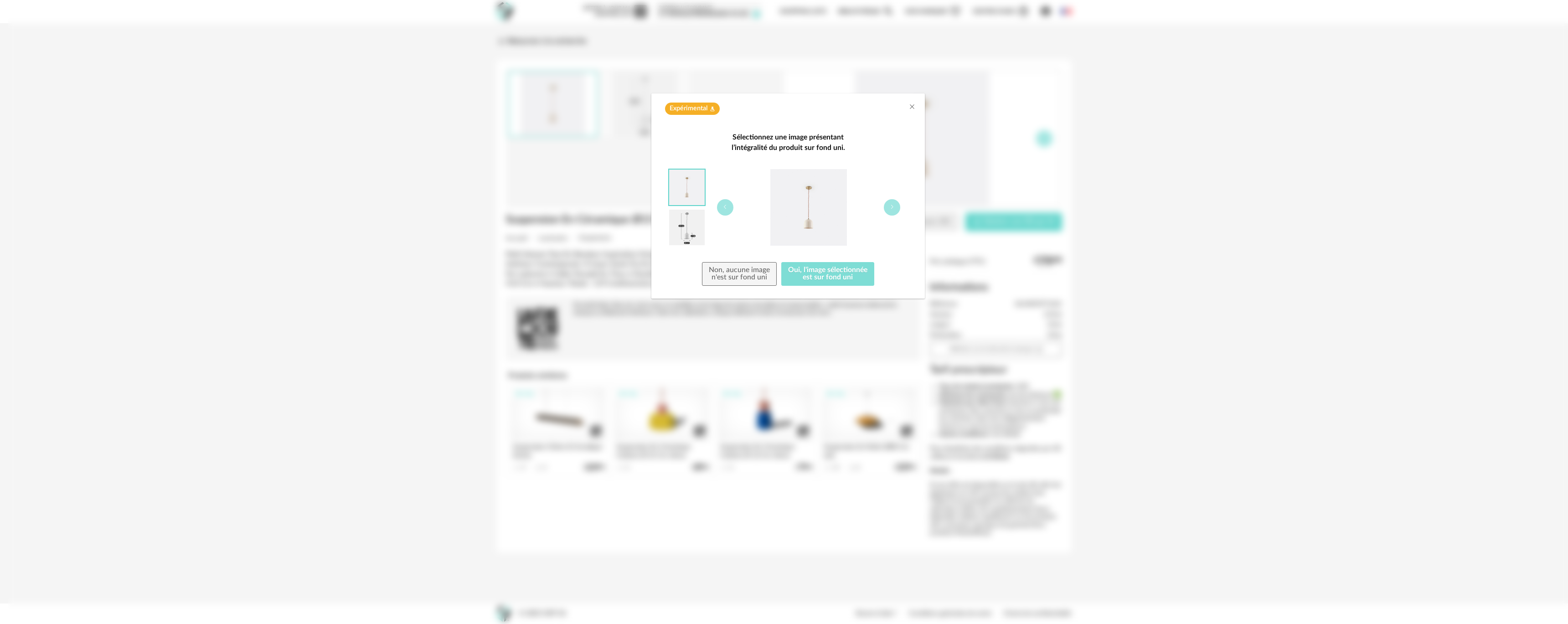
click at [809, 276] on button "Oui, l'image sélectionnée est sur fond uni" at bounding box center [827, 274] width 93 height 24
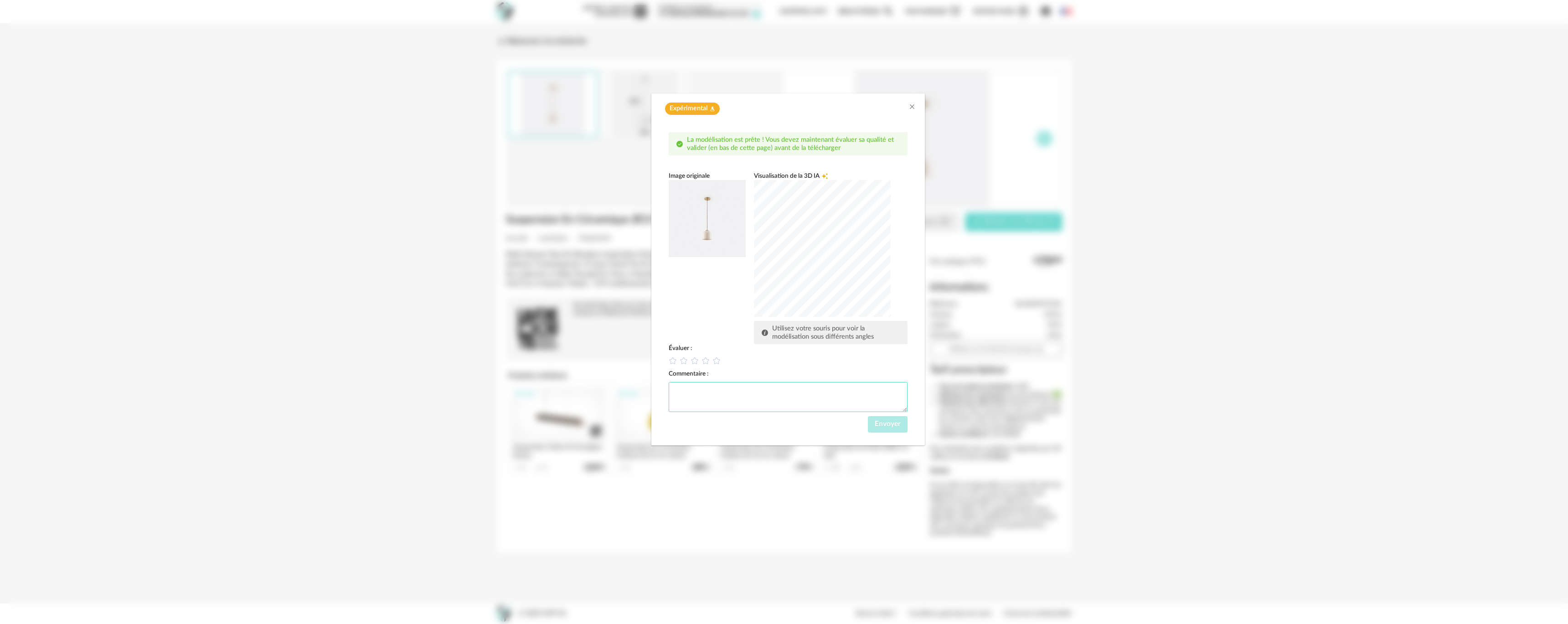
click at [789, 409] on textarea "dialog" at bounding box center [789, 397] width 239 height 30
click at [809, 280] on div "dialog" at bounding box center [822, 248] width 137 height 137
click at [779, 260] on div "dialog" at bounding box center [822, 248] width 137 height 137
click at [882, 294] on div "dialog" at bounding box center [822, 248] width 137 height 137
click at [694, 364] on icon "dialog" at bounding box center [694, 360] width 8 height 8
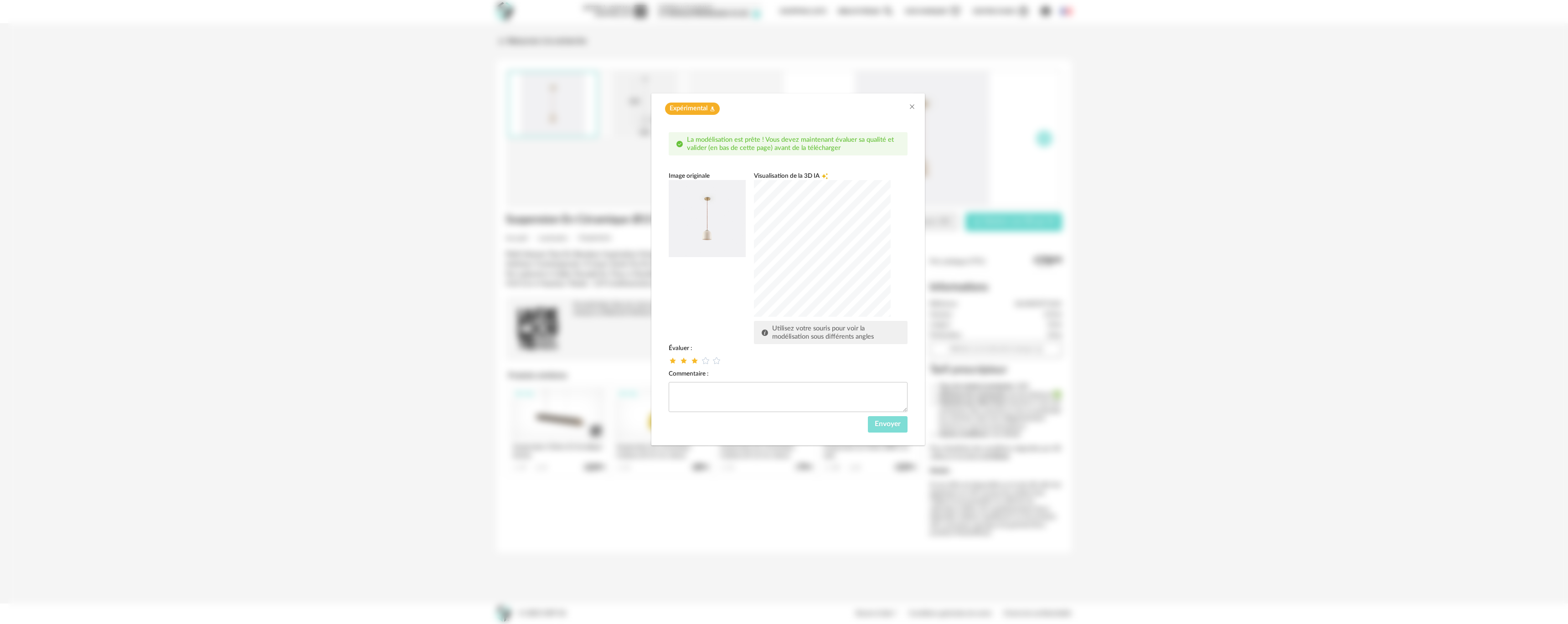
click at [897, 431] on button "Envoyer" at bounding box center [888, 424] width 40 height 16
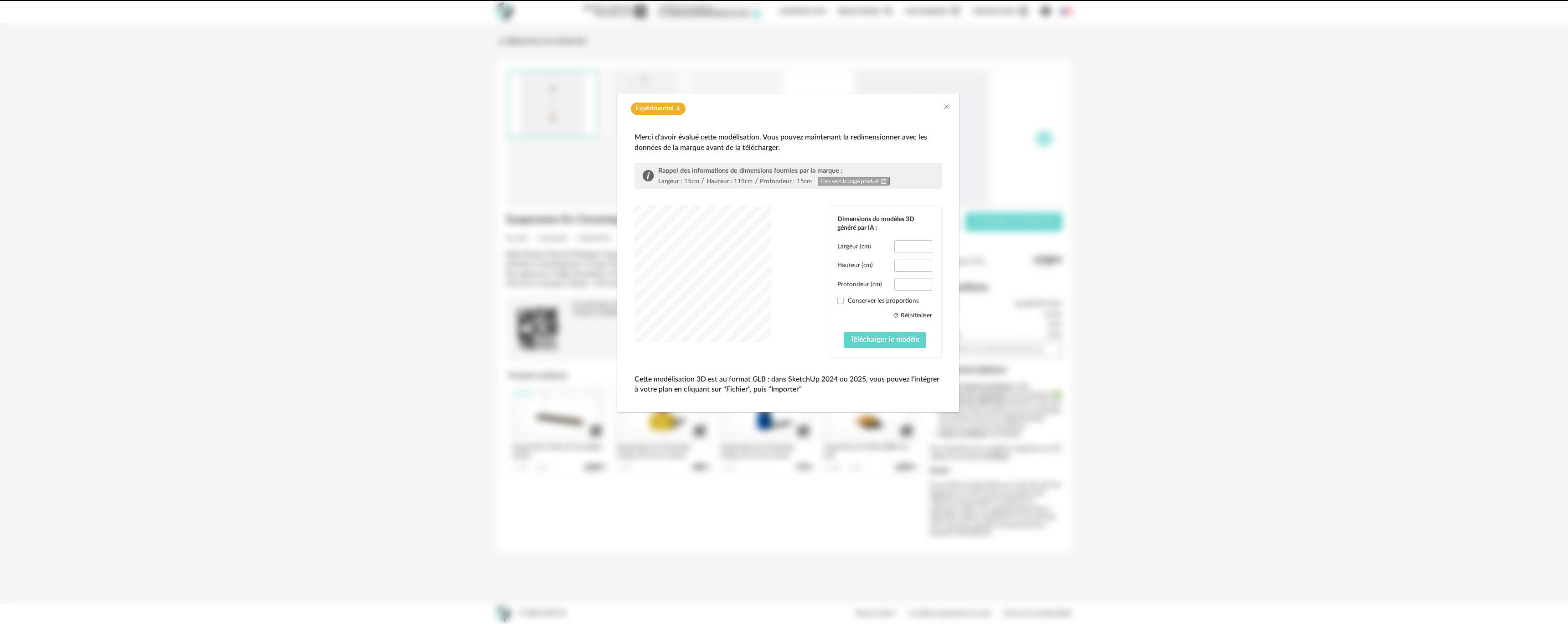
type input "****"
type input "*****"
type input "****"
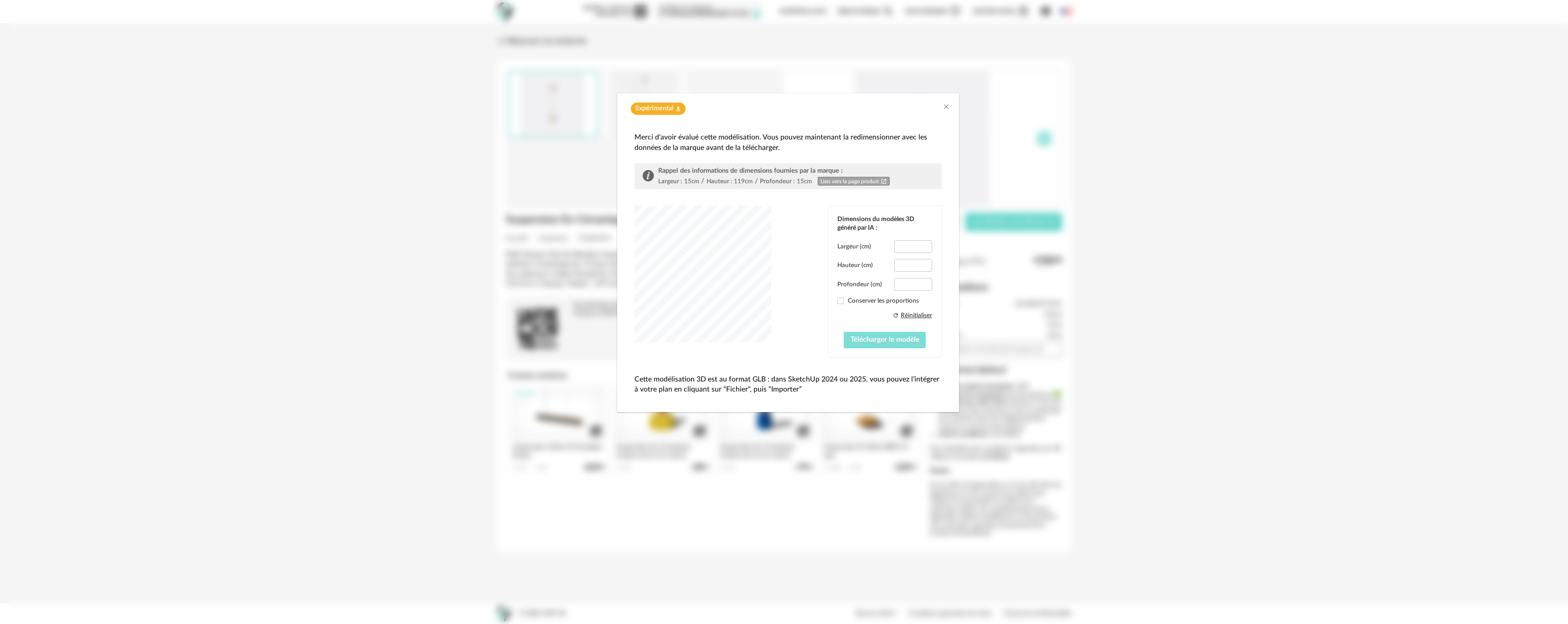
click at [902, 344] on button "Télécharger le modèle" at bounding box center [884, 340] width 82 height 16
